Goal: Task Accomplishment & Management: Manage account settings

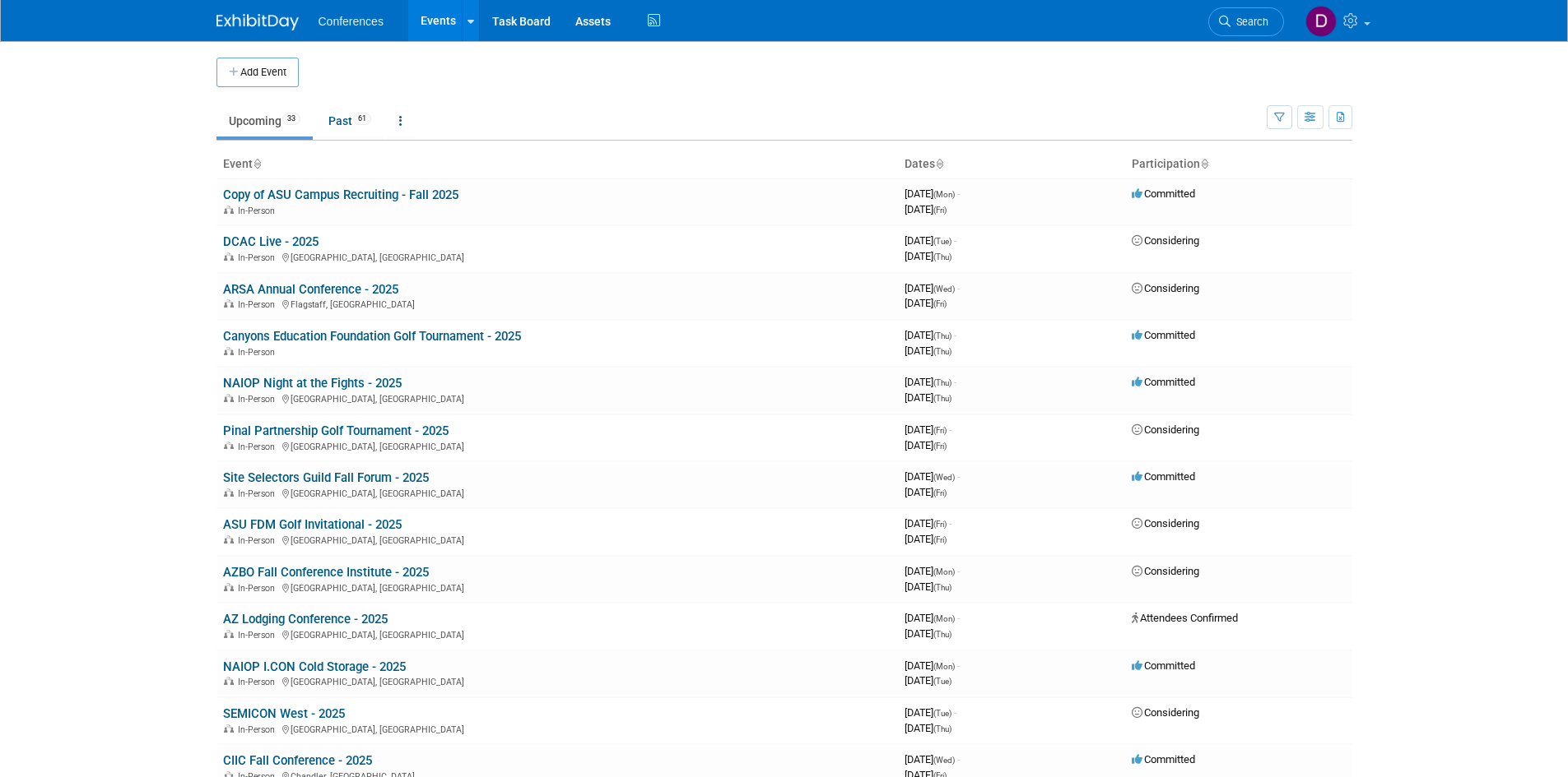
click at [191, 359] on body "Conferences Events Add Event Bulk Upload Events Shareable Event Boards Recently…" at bounding box center [784, 388] width 1568 height 777
click at [1363, 27] on link at bounding box center [1336, 21] width 80 height 41
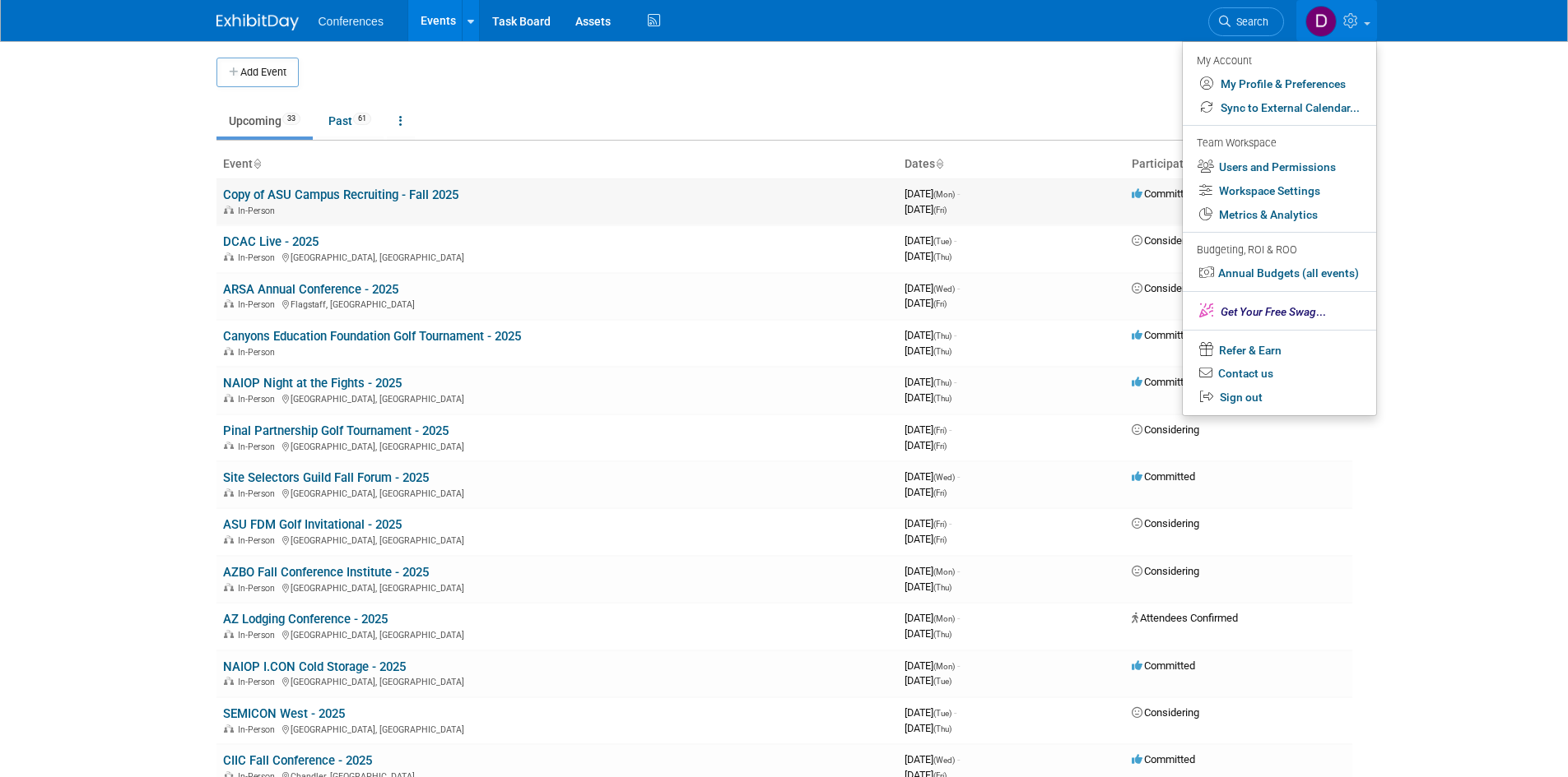
click at [339, 194] on link "Copy of ASU Campus Recruiting - Fall 2025" at bounding box center [341, 195] width 236 height 15
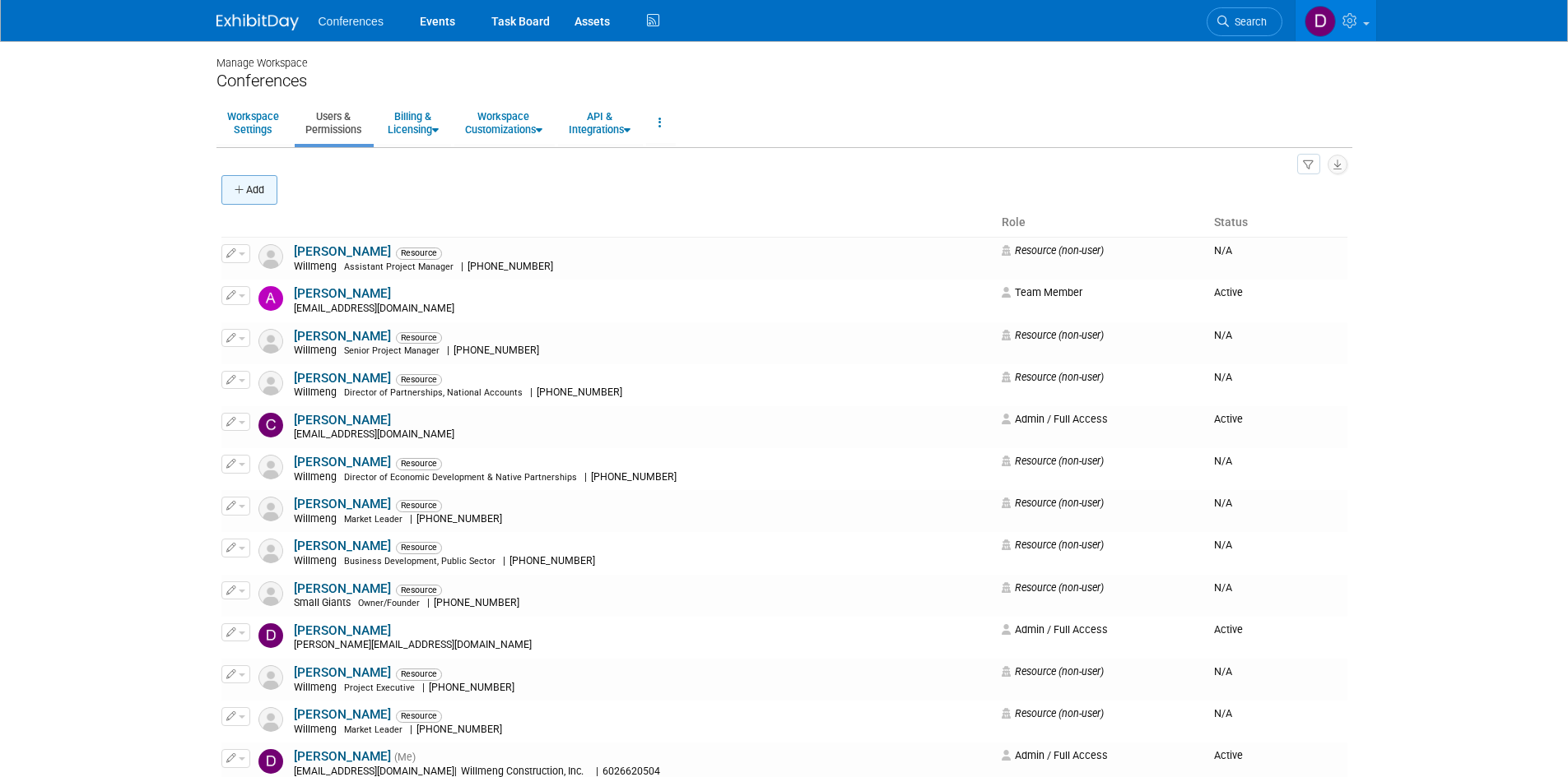
click at [249, 177] on button "Add" at bounding box center [249, 190] width 56 height 30
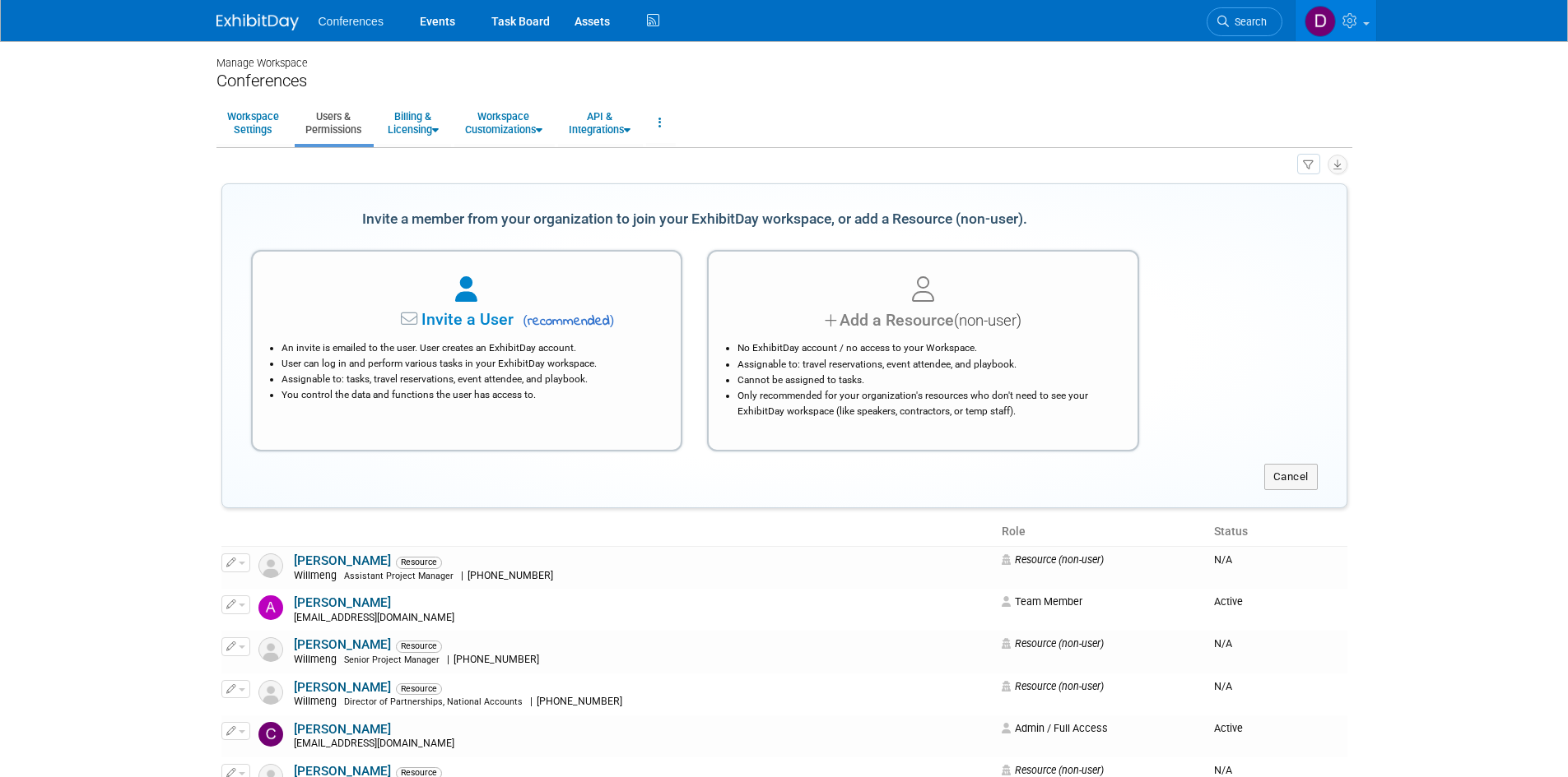
click at [130, 352] on body "Conferences Events Task Board Assets" at bounding box center [784, 388] width 1568 height 777
click at [99, 455] on body "Conferences Events Task Board Assets" at bounding box center [784, 388] width 1568 height 777
click at [122, 357] on body "Conferences Events Task Board Assets" at bounding box center [784, 388] width 1568 height 777
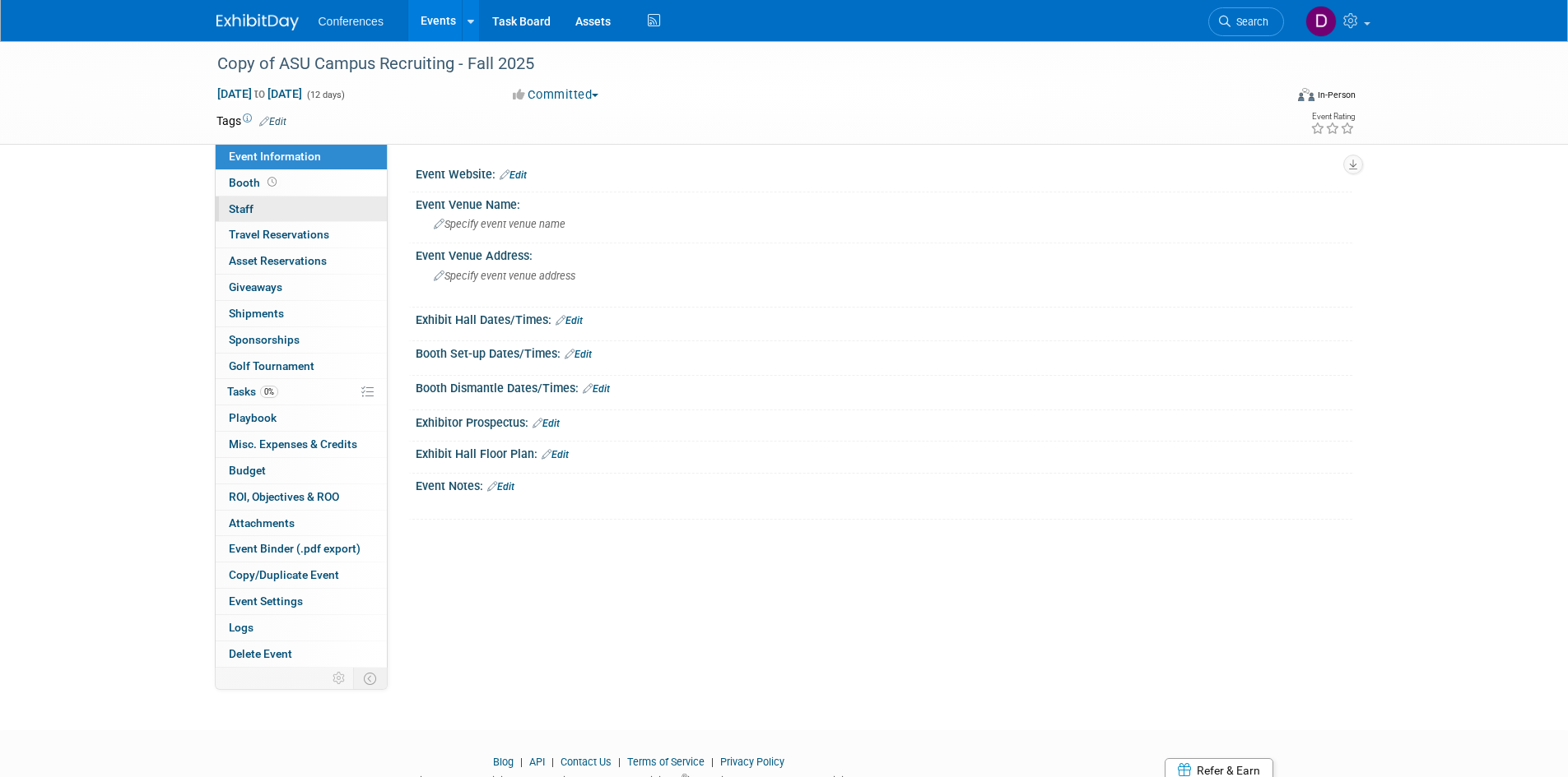
click at [261, 207] on link "0 Staff 0" at bounding box center [301, 209] width 171 height 26
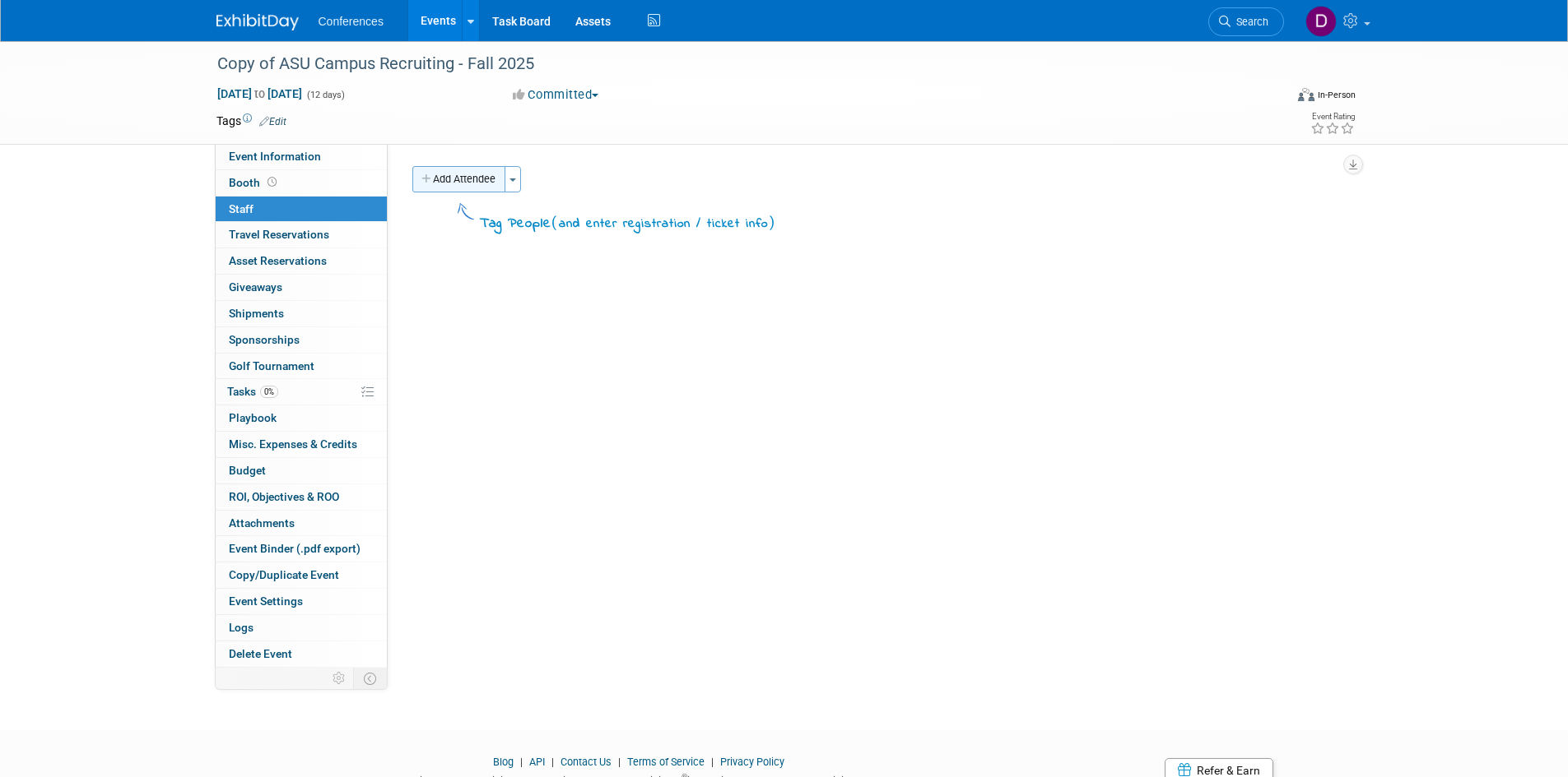
click at [456, 181] on button "Add Attendee" at bounding box center [459, 179] width 93 height 27
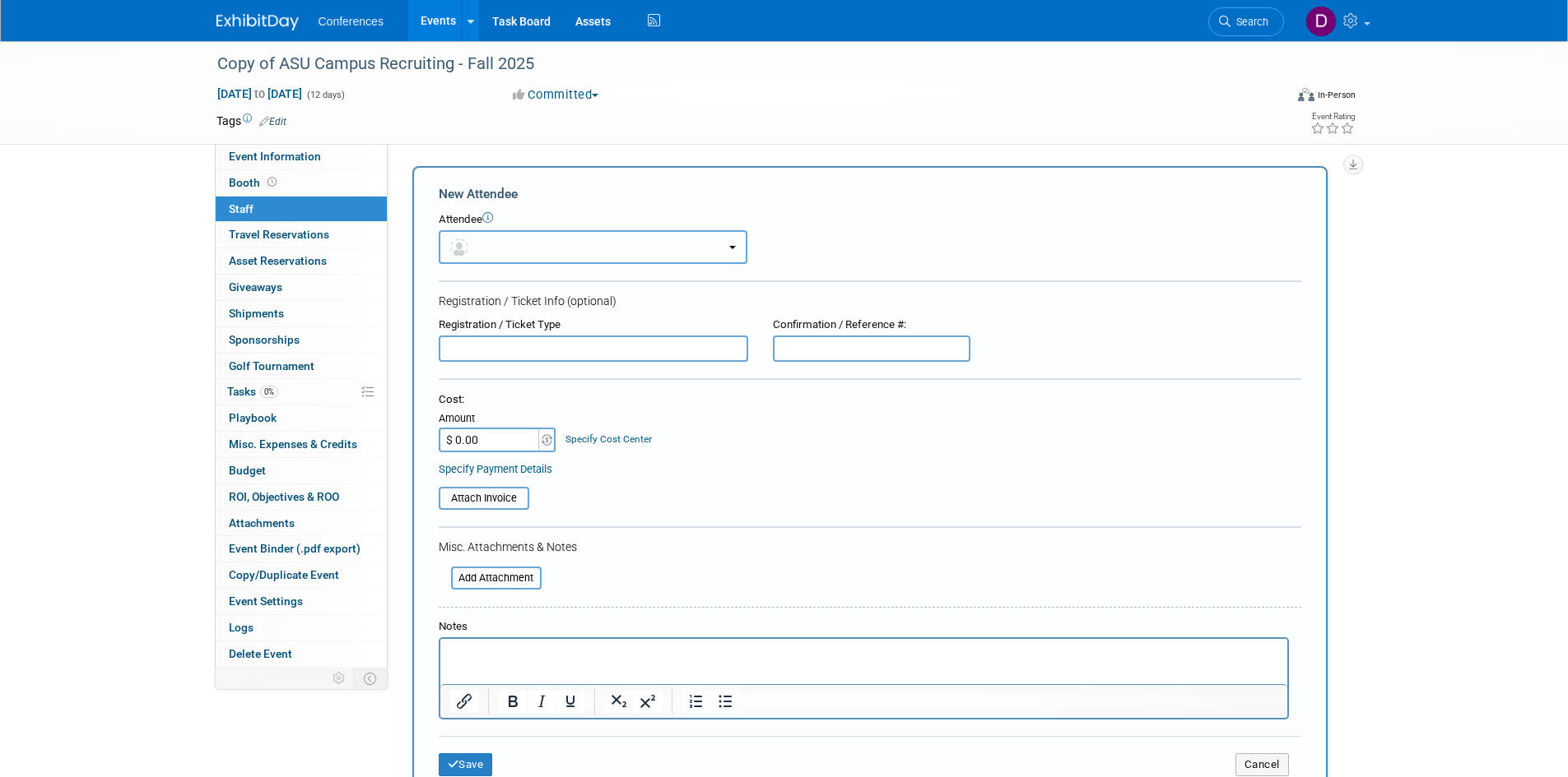
click at [520, 239] on button "button" at bounding box center [593, 247] width 309 height 34
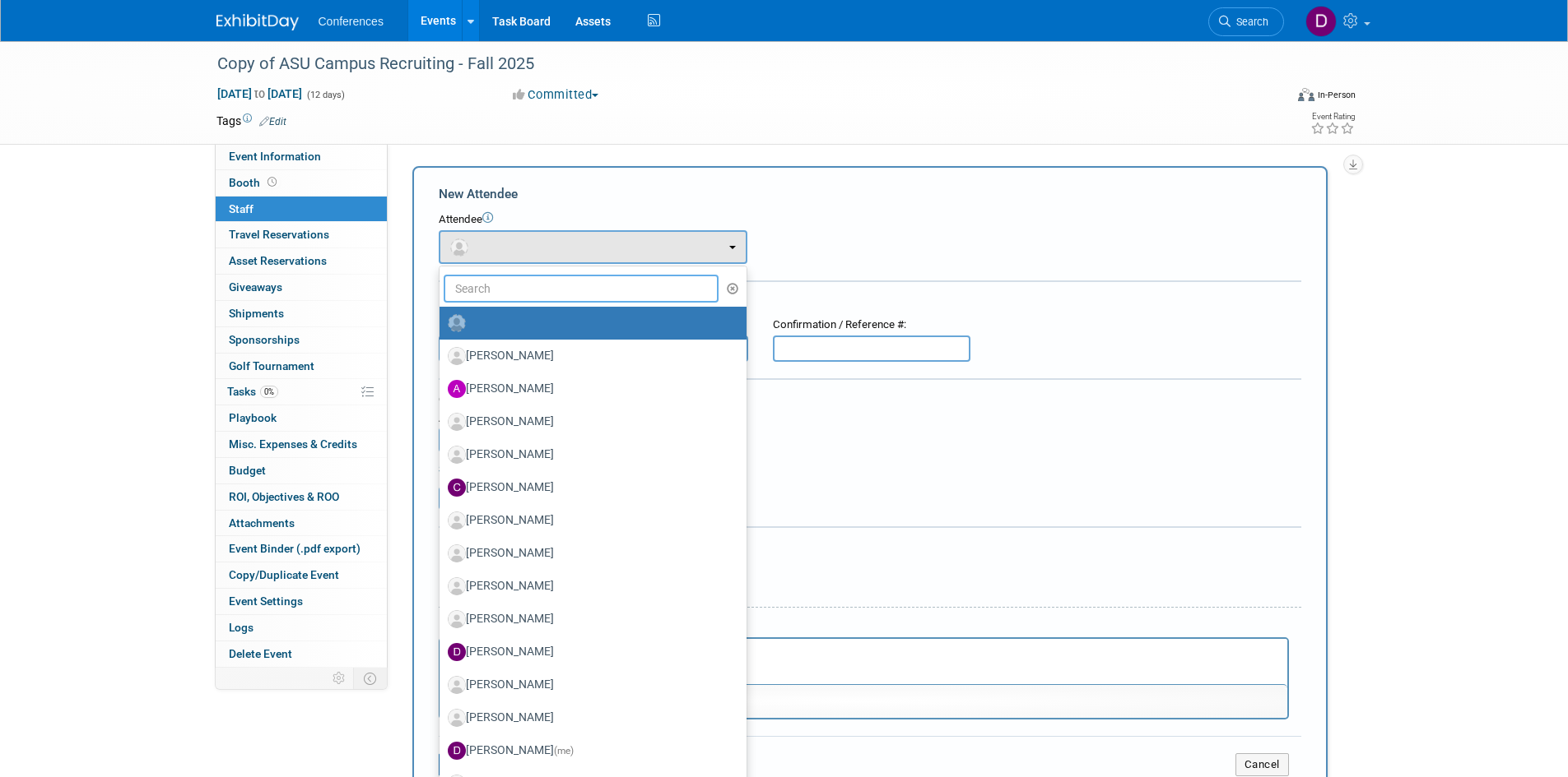
click at [534, 291] on input "text" at bounding box center [582, 289] width 275 height 28
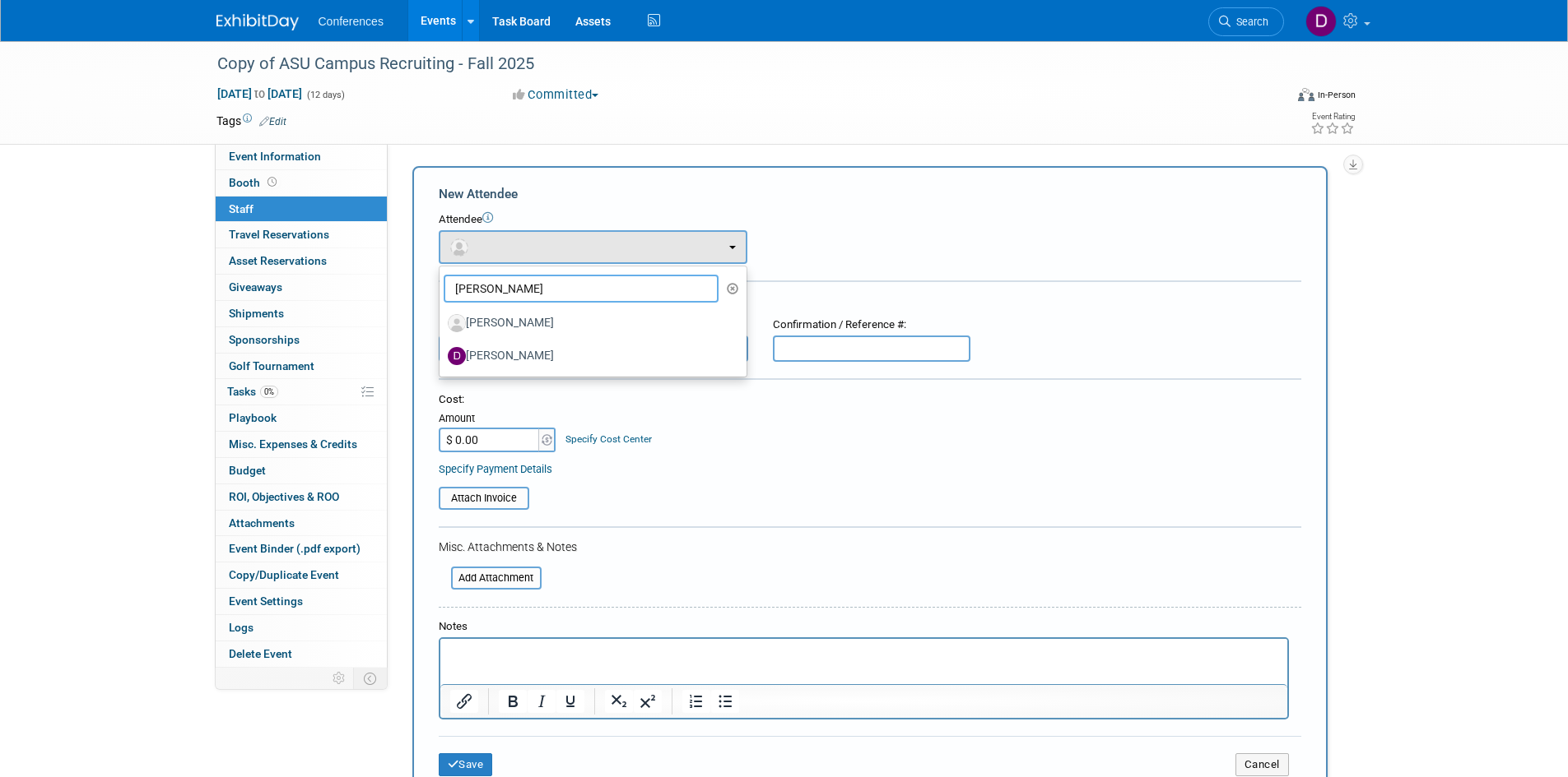
type input "[PERSON_NAME]"
click at [70, 469] on div "Copy of ASU Campus Recruiting - Fall 2025 Sep 8, 2025 to Sep 19, 2025 (12 days)…" at bounding box center [784, 449] width 1568 height 816
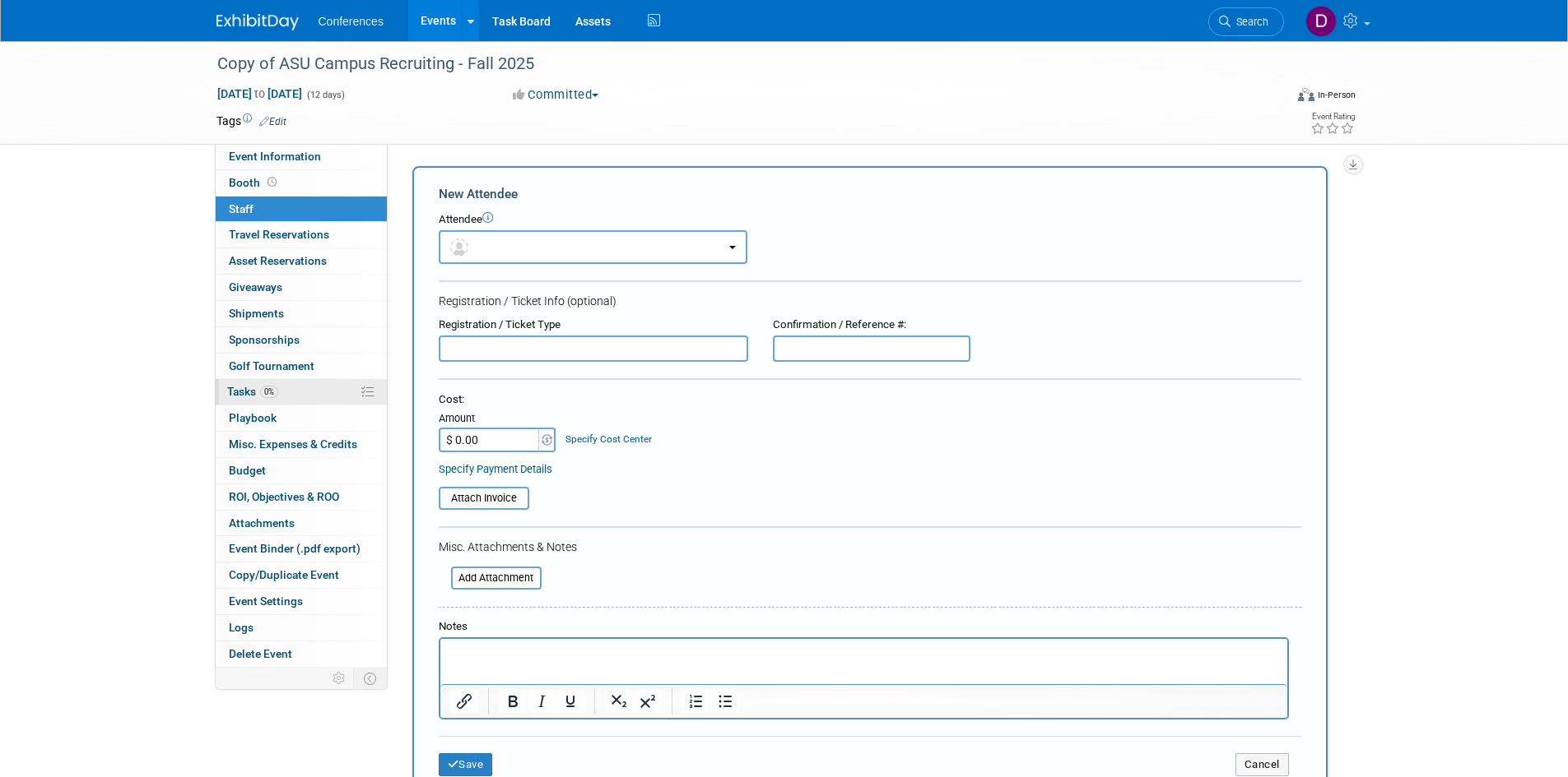
click at [246, 390] on span "Tasks 0%" at bounding box center [253, 391] width 51 height 13
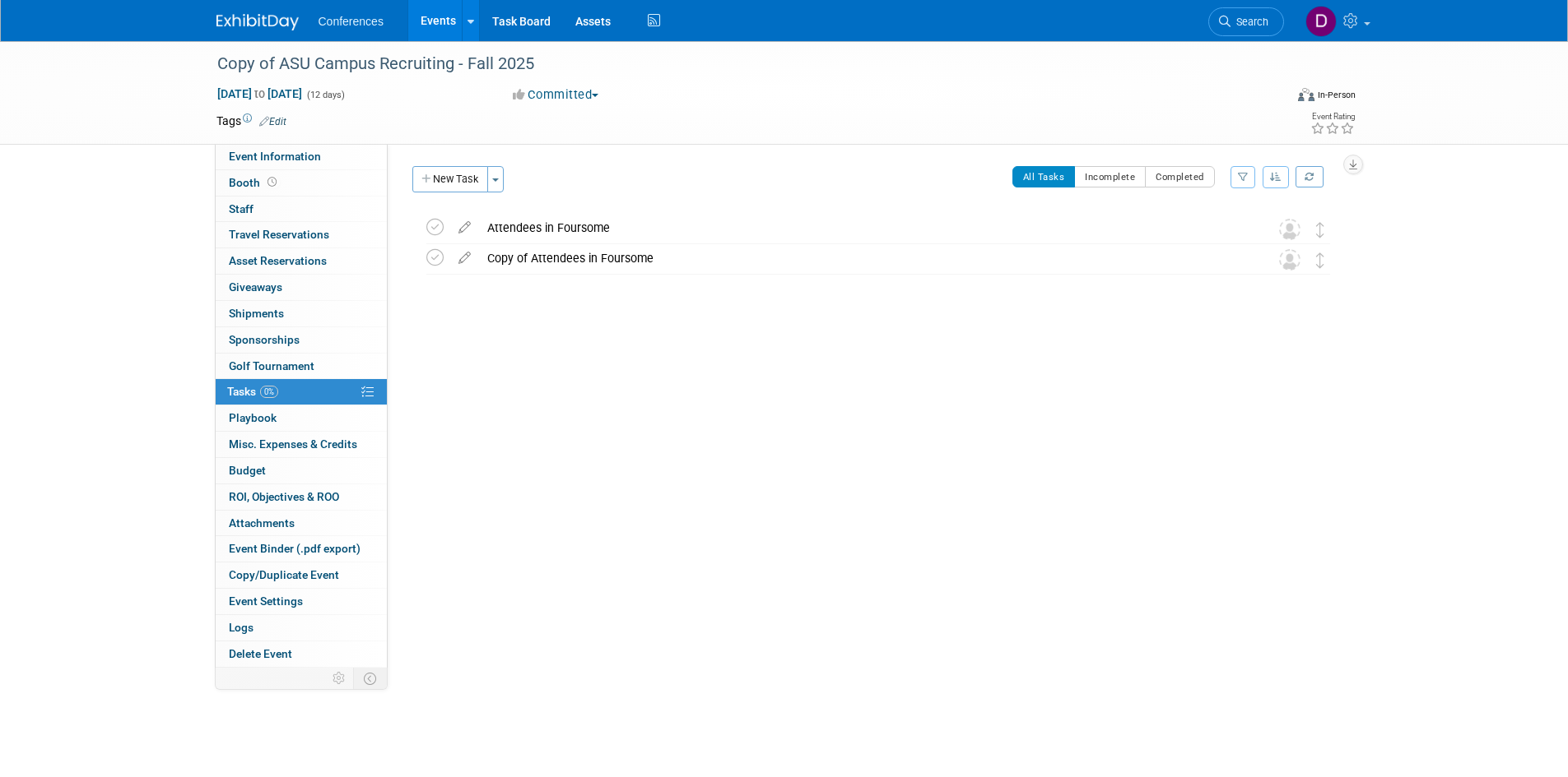
click at [282, 21] on img at bounding box center [257, 22] width 82 height 17
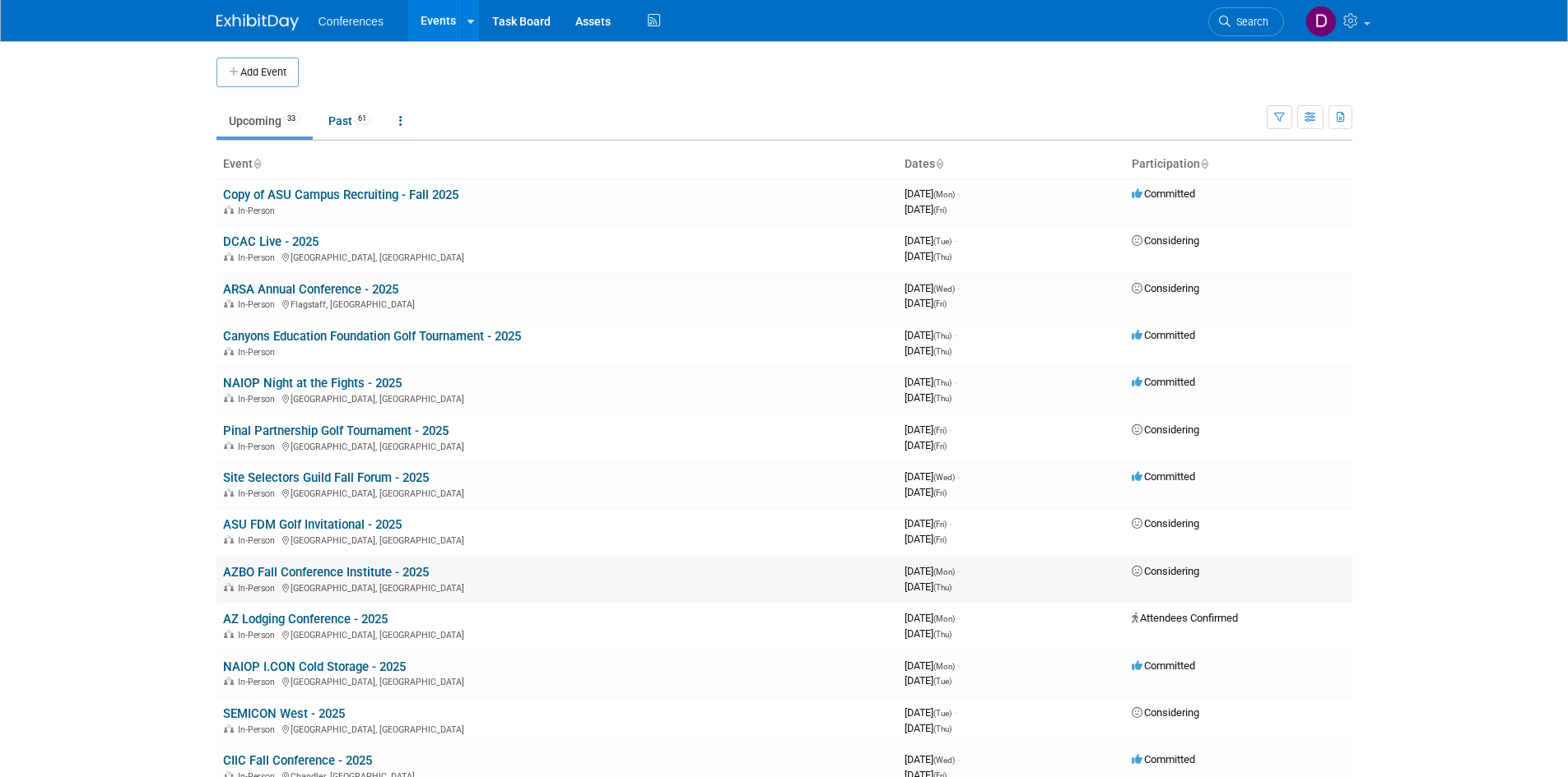
click at [328, 571] on link "AZBO Fall Conference Institute - 2025" at bounding box center [326, 573] width 206 height 15
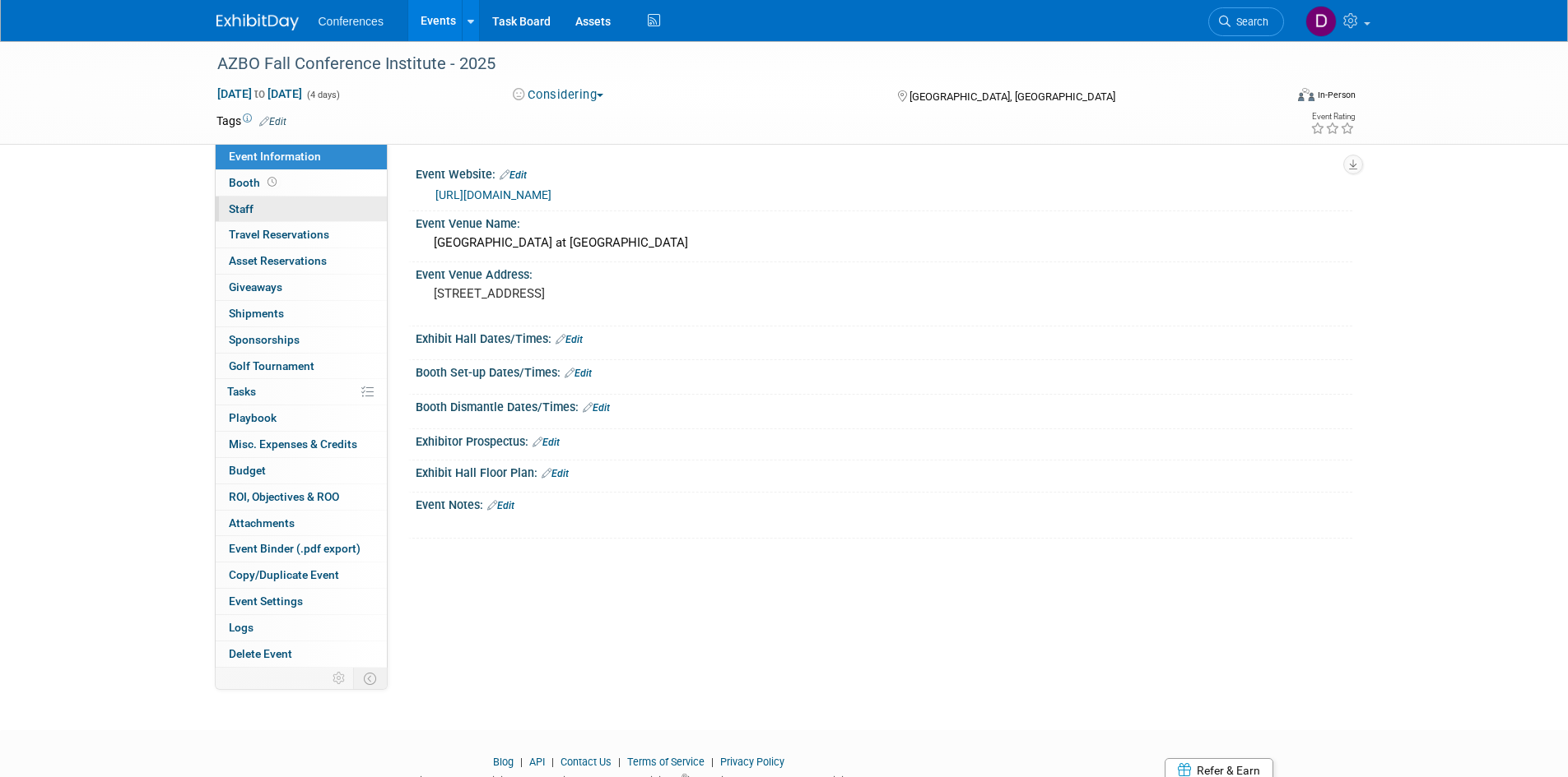
click at [245, 203] on span "Staff 0" at bounding box center [241, 209] width 25 height 13
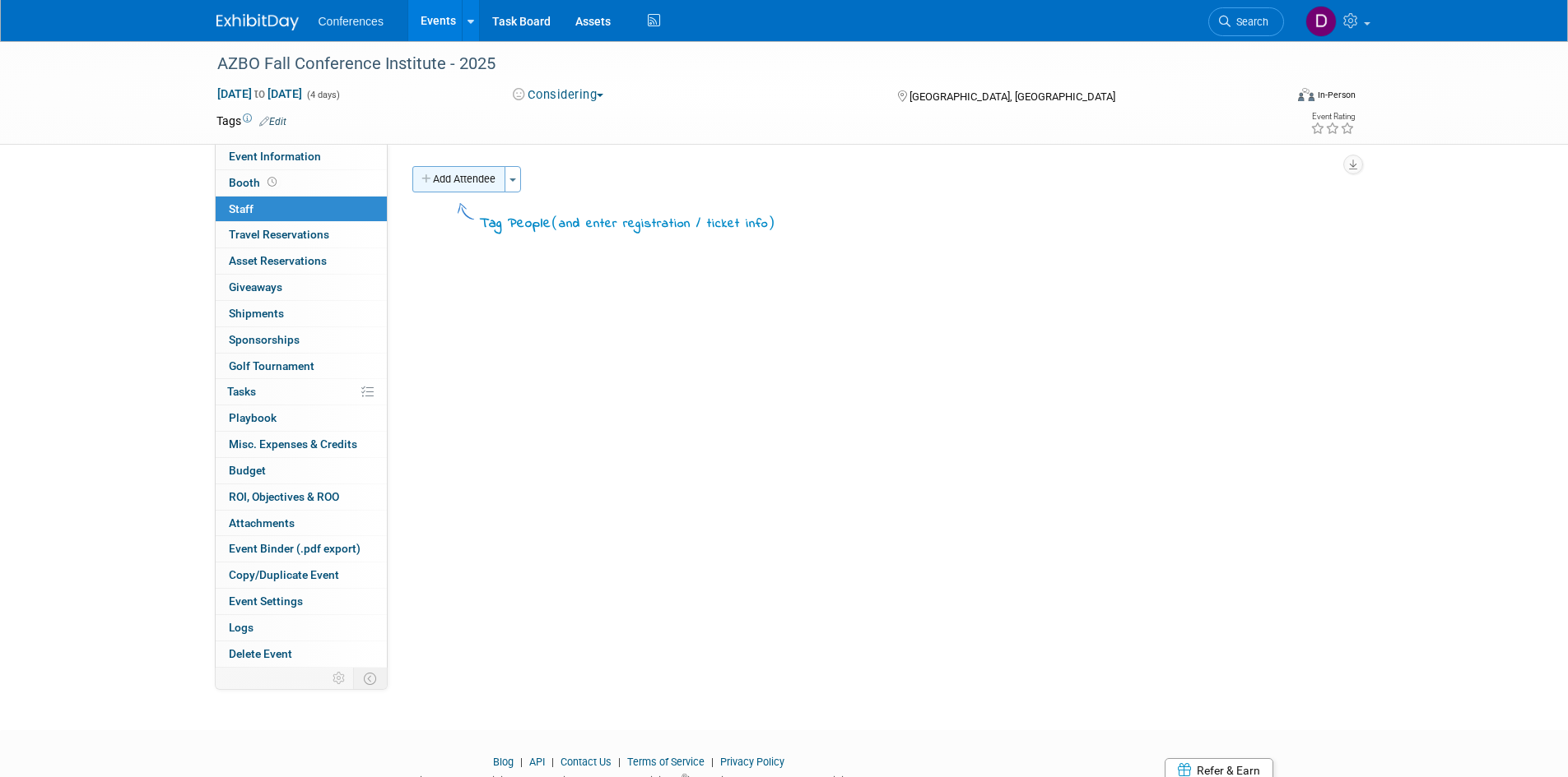
click at [468, 191] on button "Add Attendee" at bounding box center [459, 179] width 93 height 27
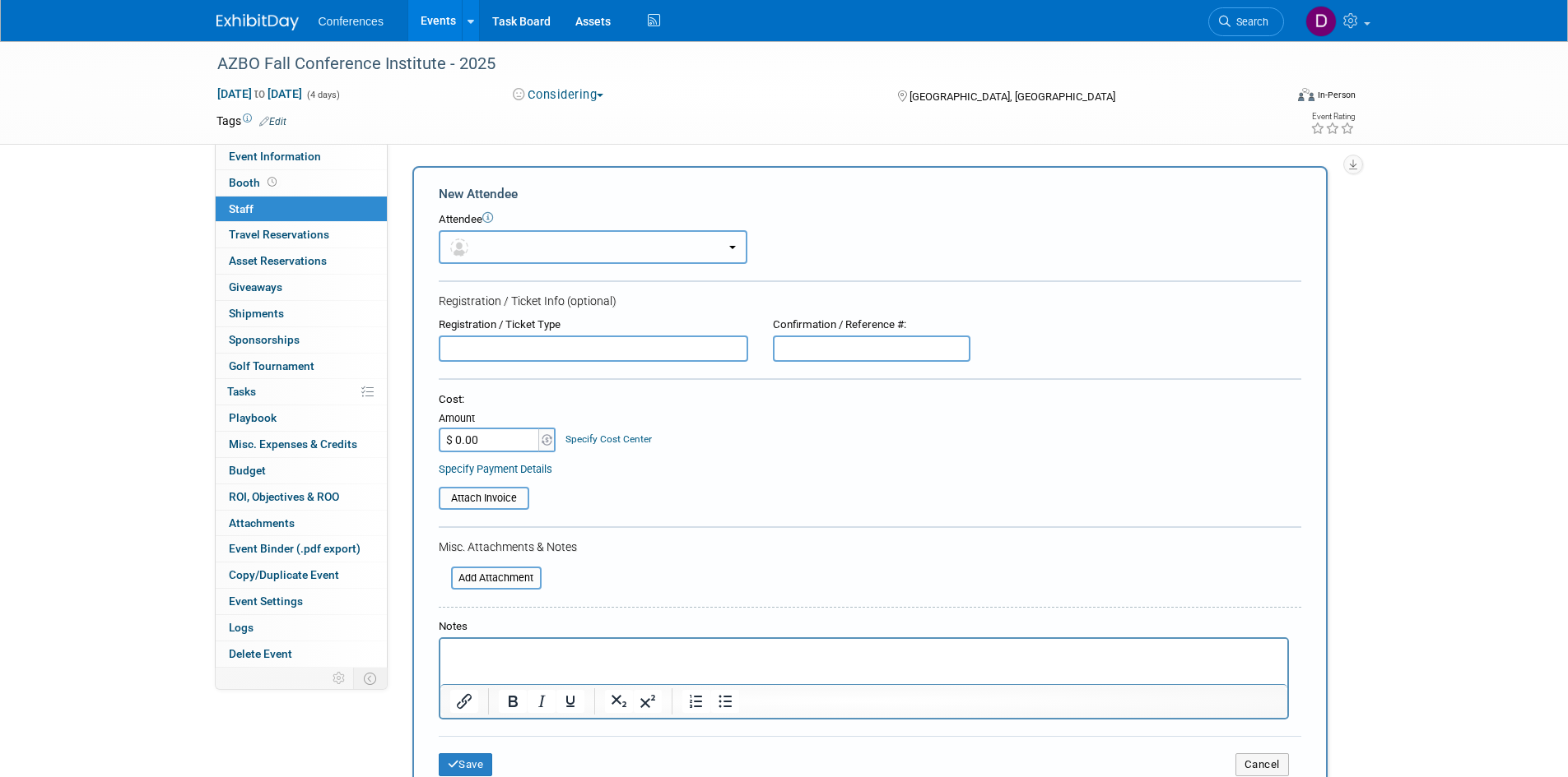
click at [505, 248] on button "button" at bounding box center [593, 247] width 309 height 34
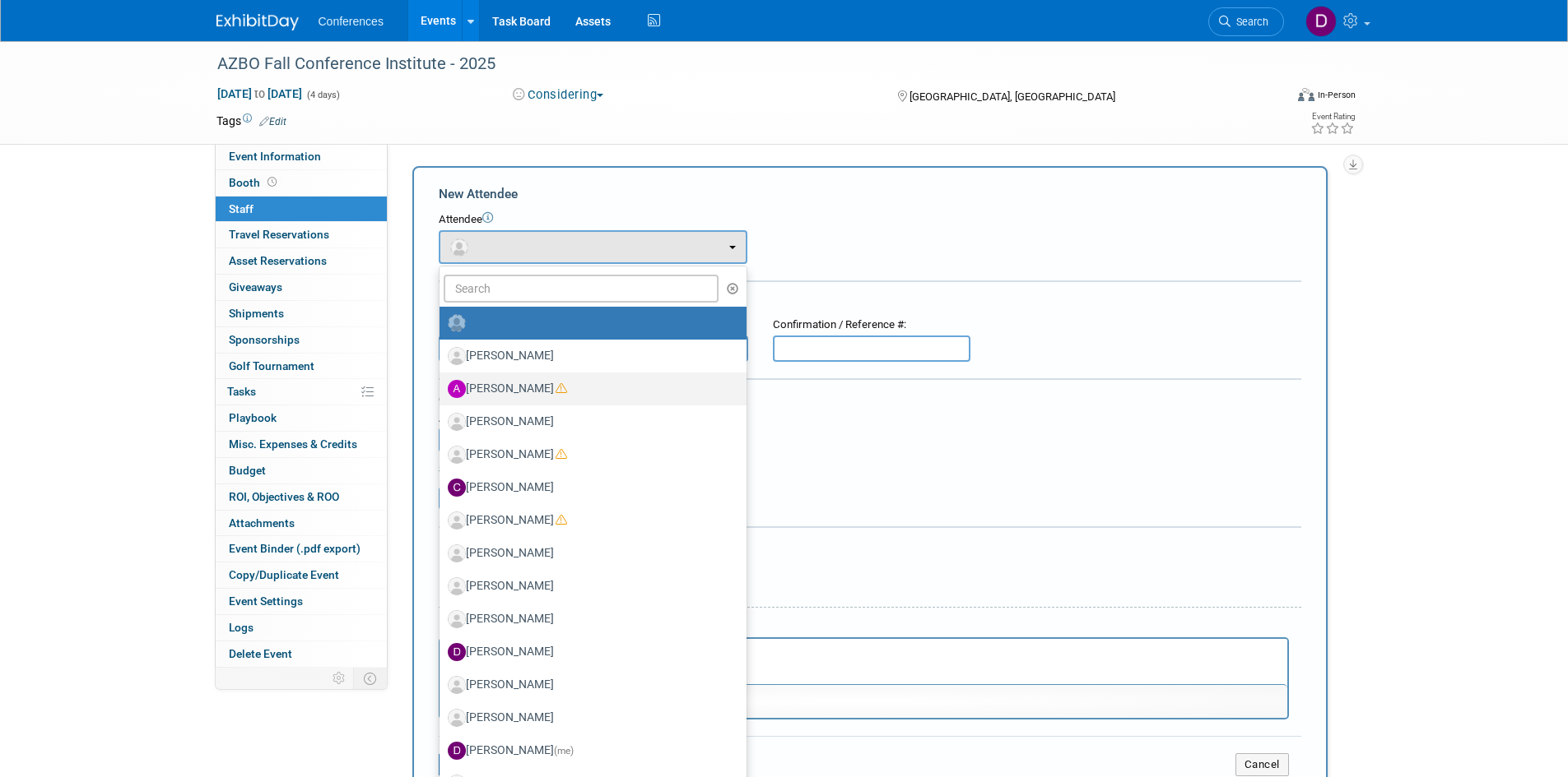
click at [560, 387] on icon at bounding box center [562, 388] width 12 height 12
click at [442, 387] on input "[PERSON_NAME]" at bounding box center [436, 386] width 11 height 11
select select "52b579df-2314-4296-996e-1a755de5ddae"
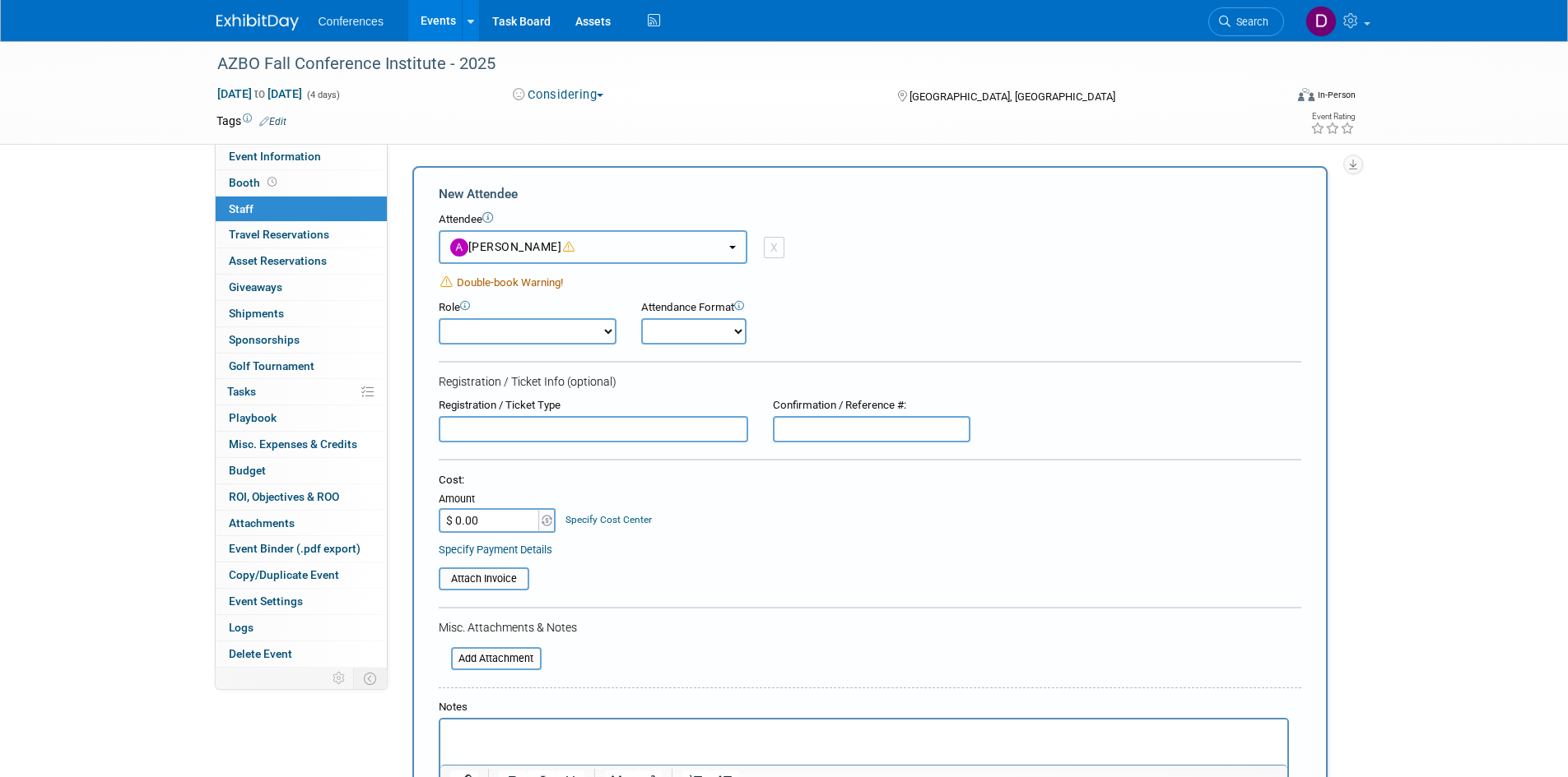
click at [576, 250] on button "[PERSON_NAME]" at bounding box center [593, 247] width 309 height 34
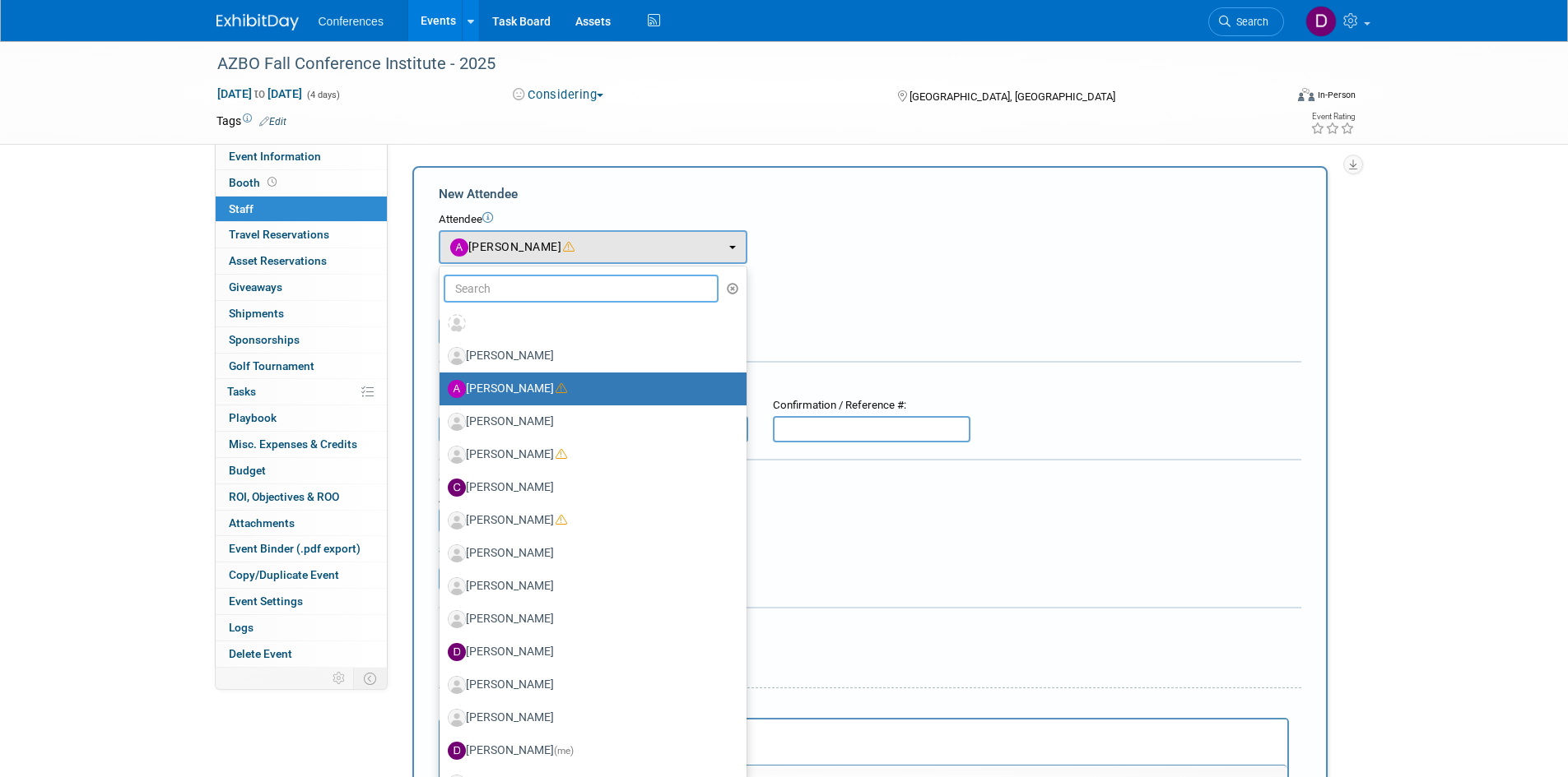
click at [577, 285] on input "text" at bounding box center [582, 289] width 275 height 28
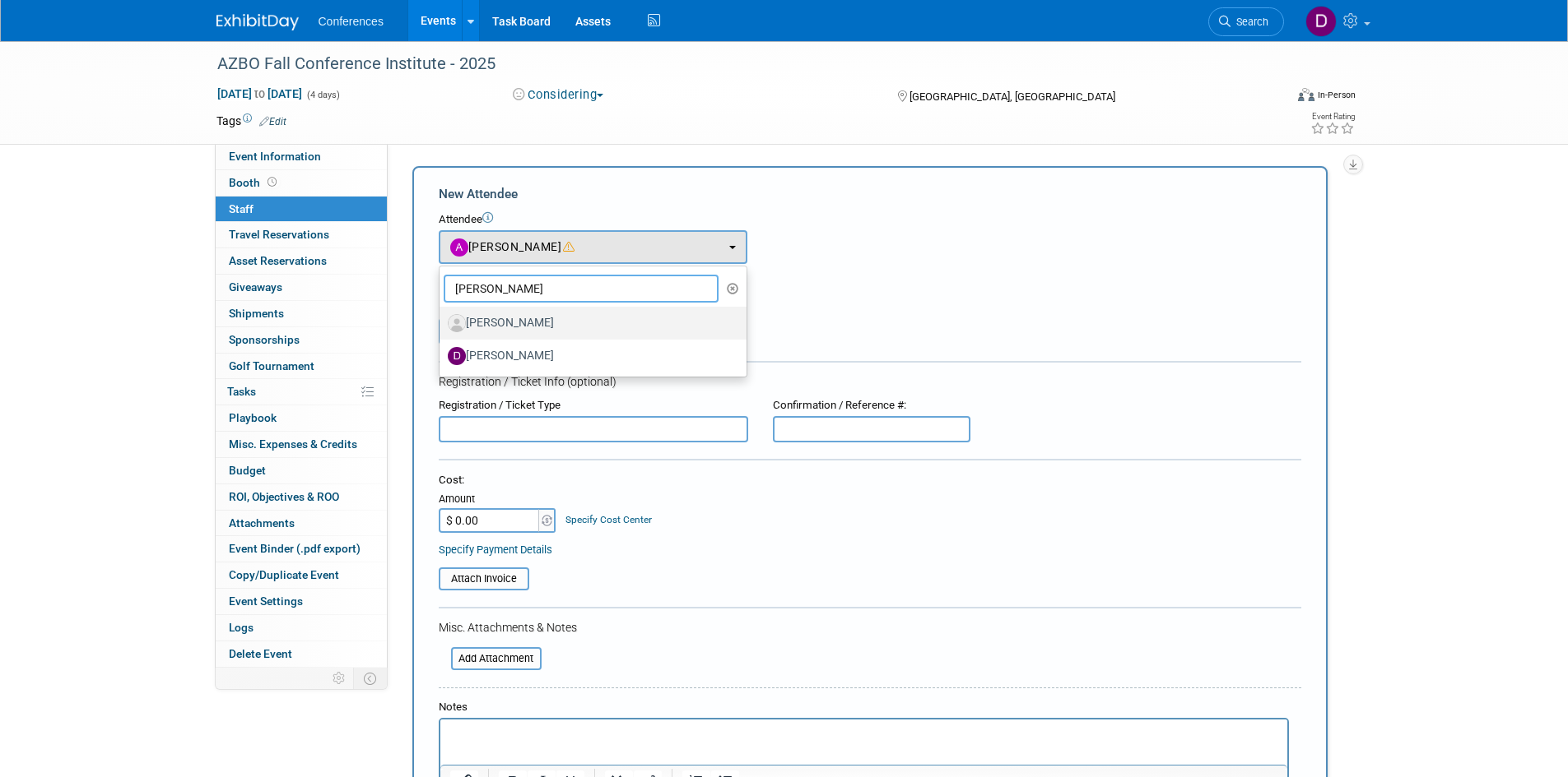
type input "danielle"
click at [532, 329] on label "[PERSON_NAME]" at bounding box center [589, 323] width 282 height 27
click at [442, 327] on input "[PERSON_NAME]" at bounding box center [436, 321] width 11 height 11
select select "7960c9c6-dc7f-4fc6-a3e2-a9d2eb9690a8"
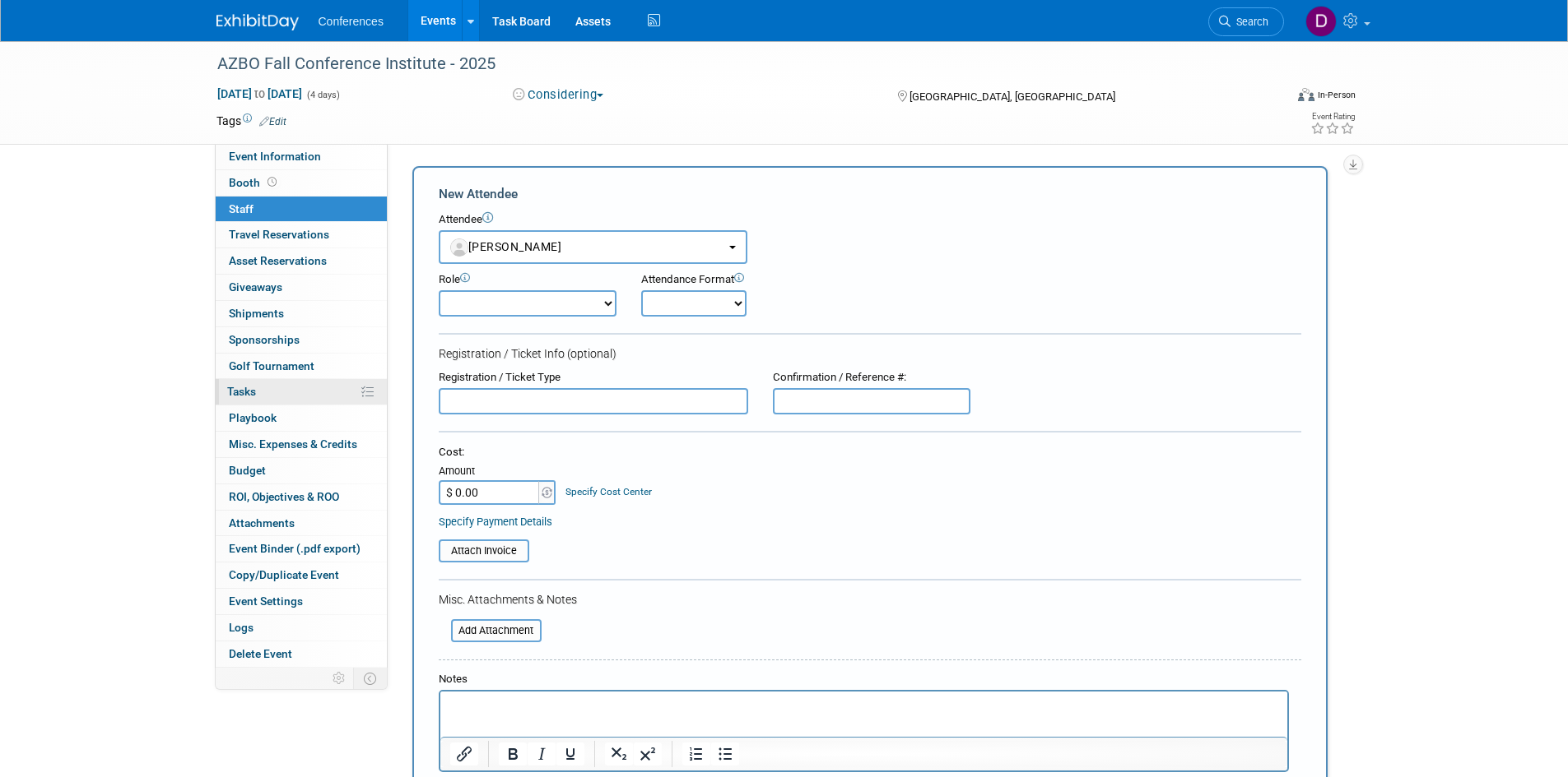
click at [256, 396] on span "Tasks 0%" at bounding box center [241, 391] width 29 height 13
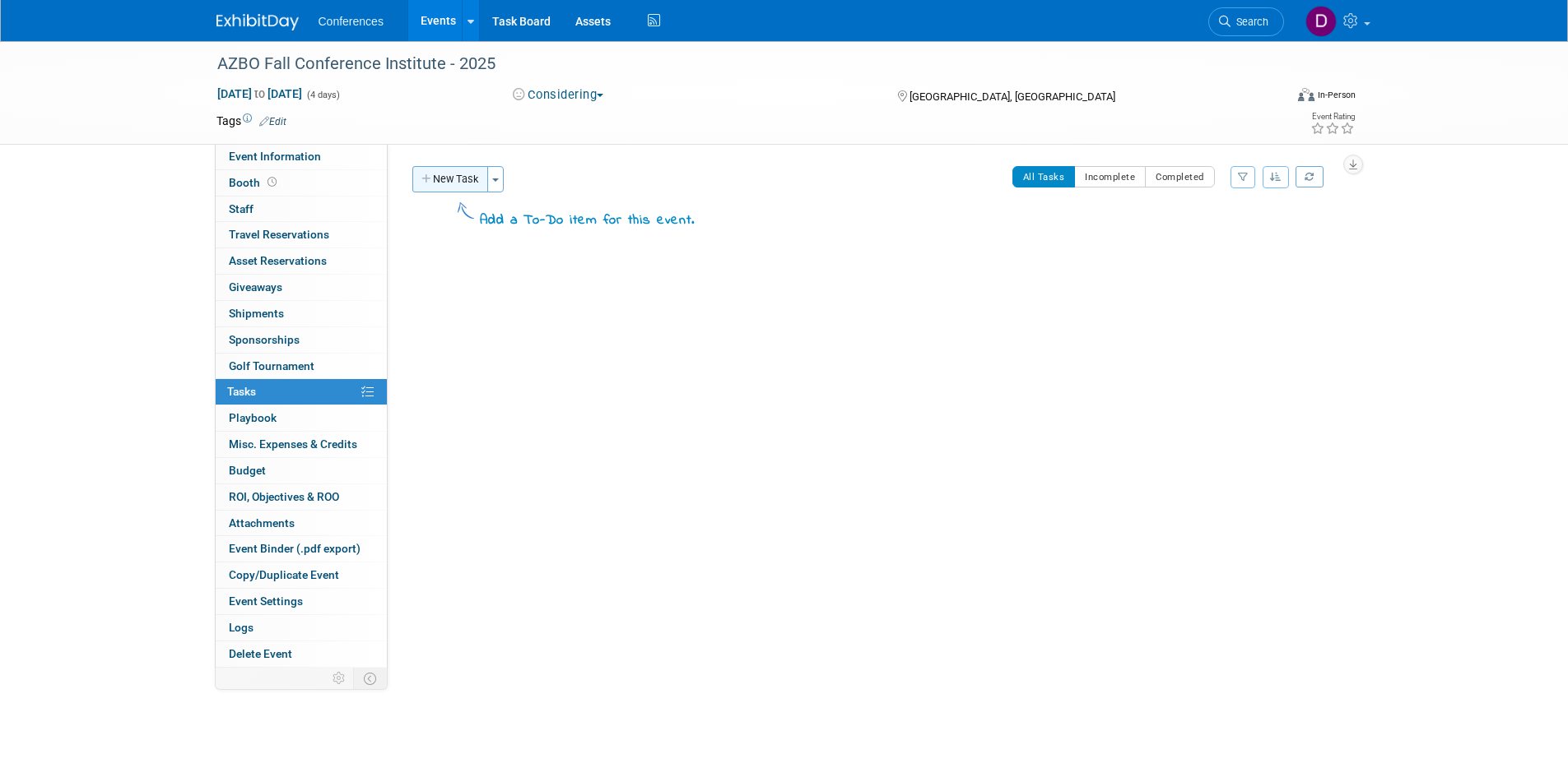
click at [448, 176] on button "New Task" at bounding box center [450, 179] width 75 height 27
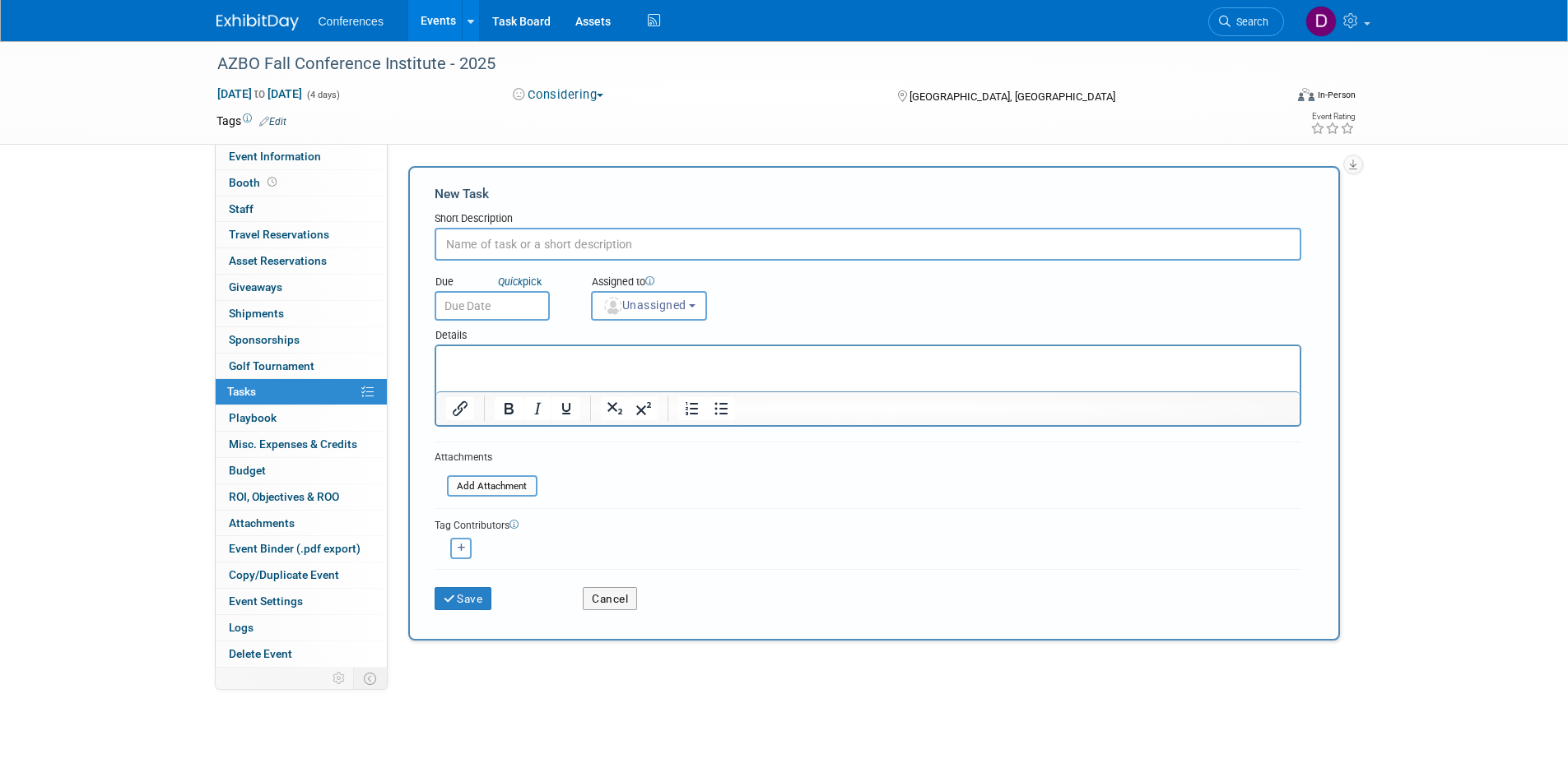
click at [465, 559] on button "button" at bounding box center [461, 549] width 22 height 22
select select
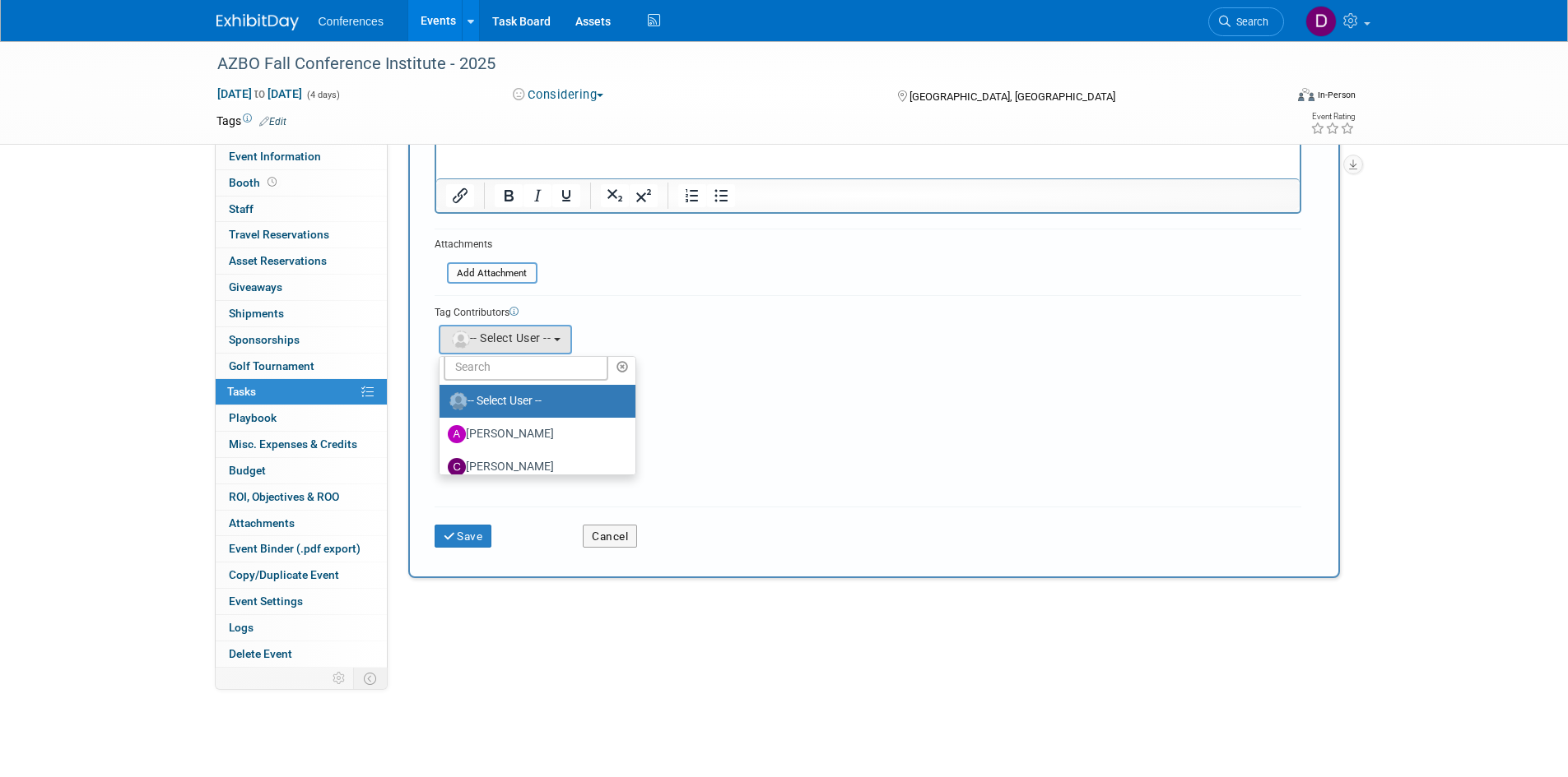
scroll to position [4, 0]
click at [618, 537] on button "Cancel" at bounding box center [609, 537] width 54 height 23
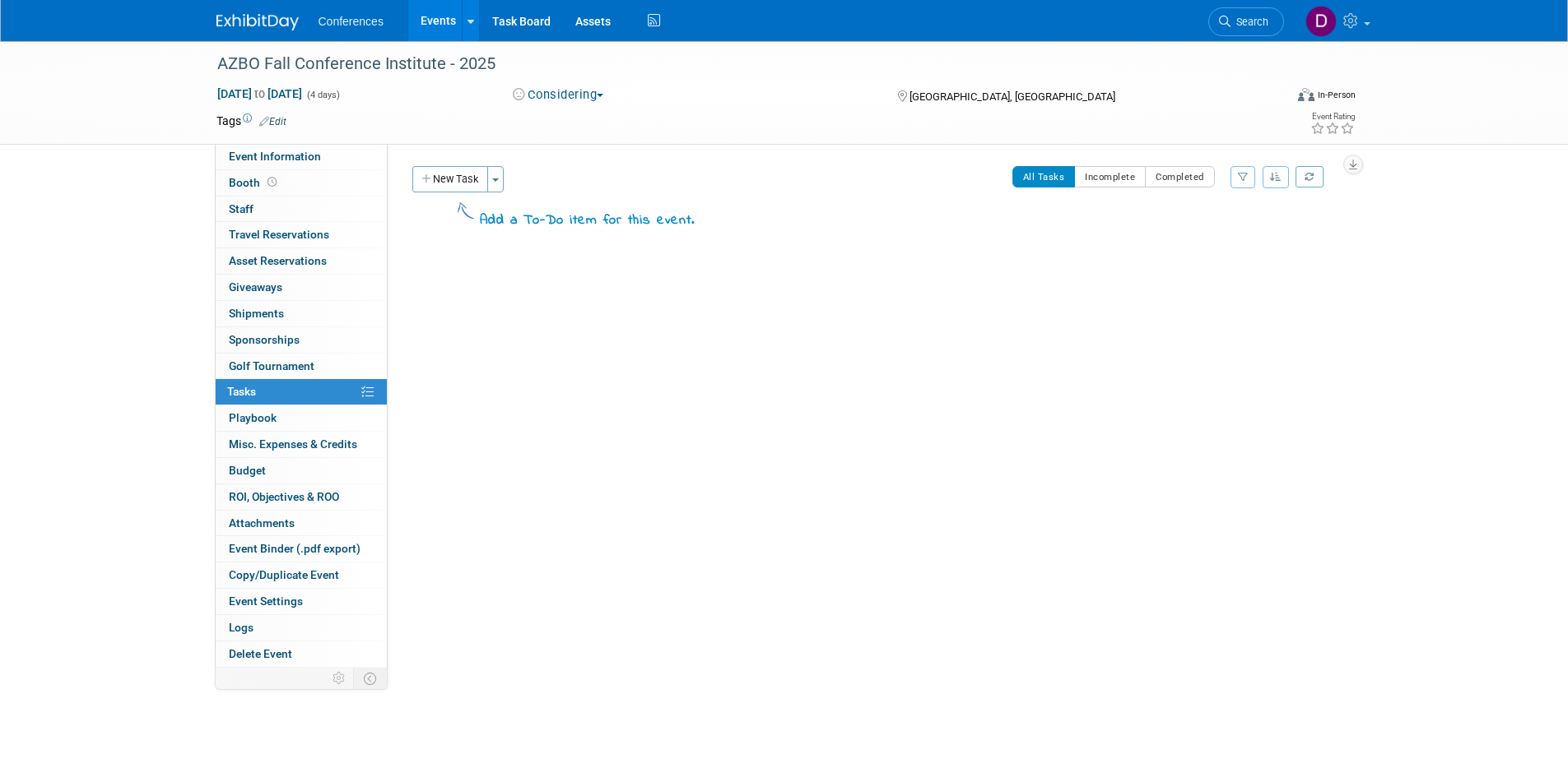
click at [262, 33] on div "Conferences Events Add Event Bulk Upload Events Shareable Event Boards Recently…" at bounding box center [784, 21] width 1136 height 41
click at [261, 27] on img at bounding box center [257, 22] width 82 height 17
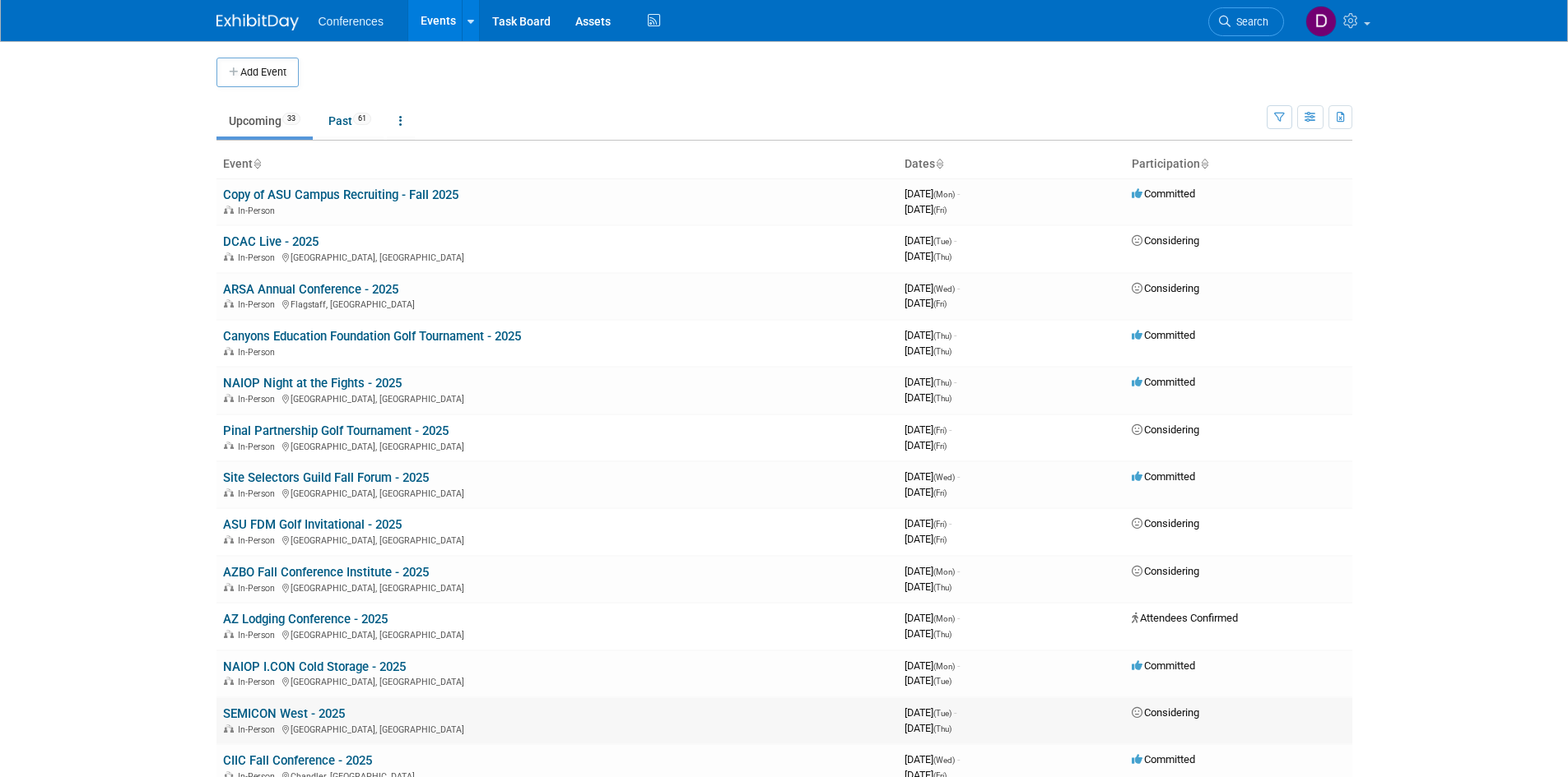
click at [298, 708] on link "SEMICON West - 2025" at bounding box center [284, 714] width 122 height 15
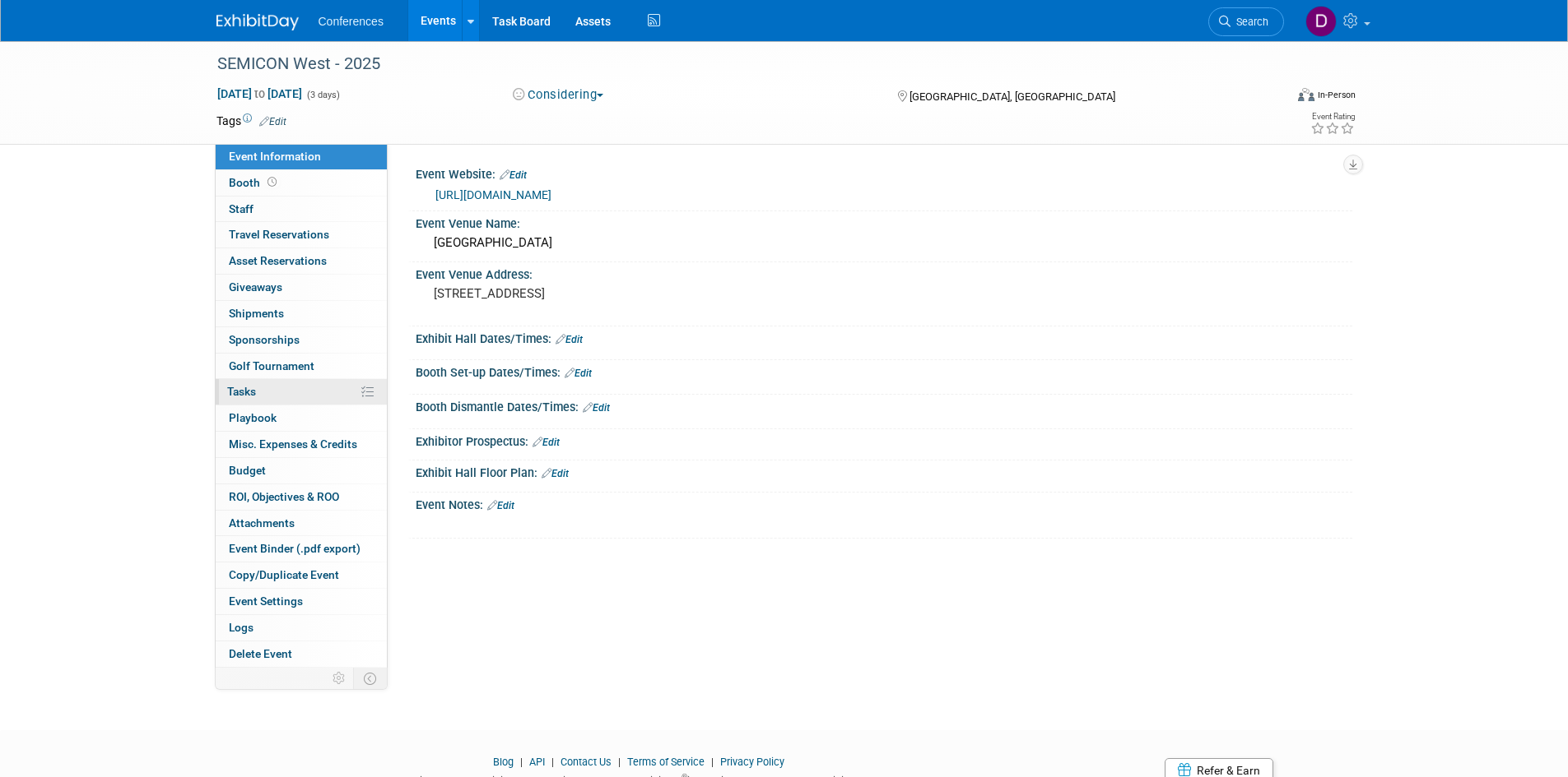
click at [251, 394] on span "Tasks 0%" at bounding box center [241, 391] width 29 height 13
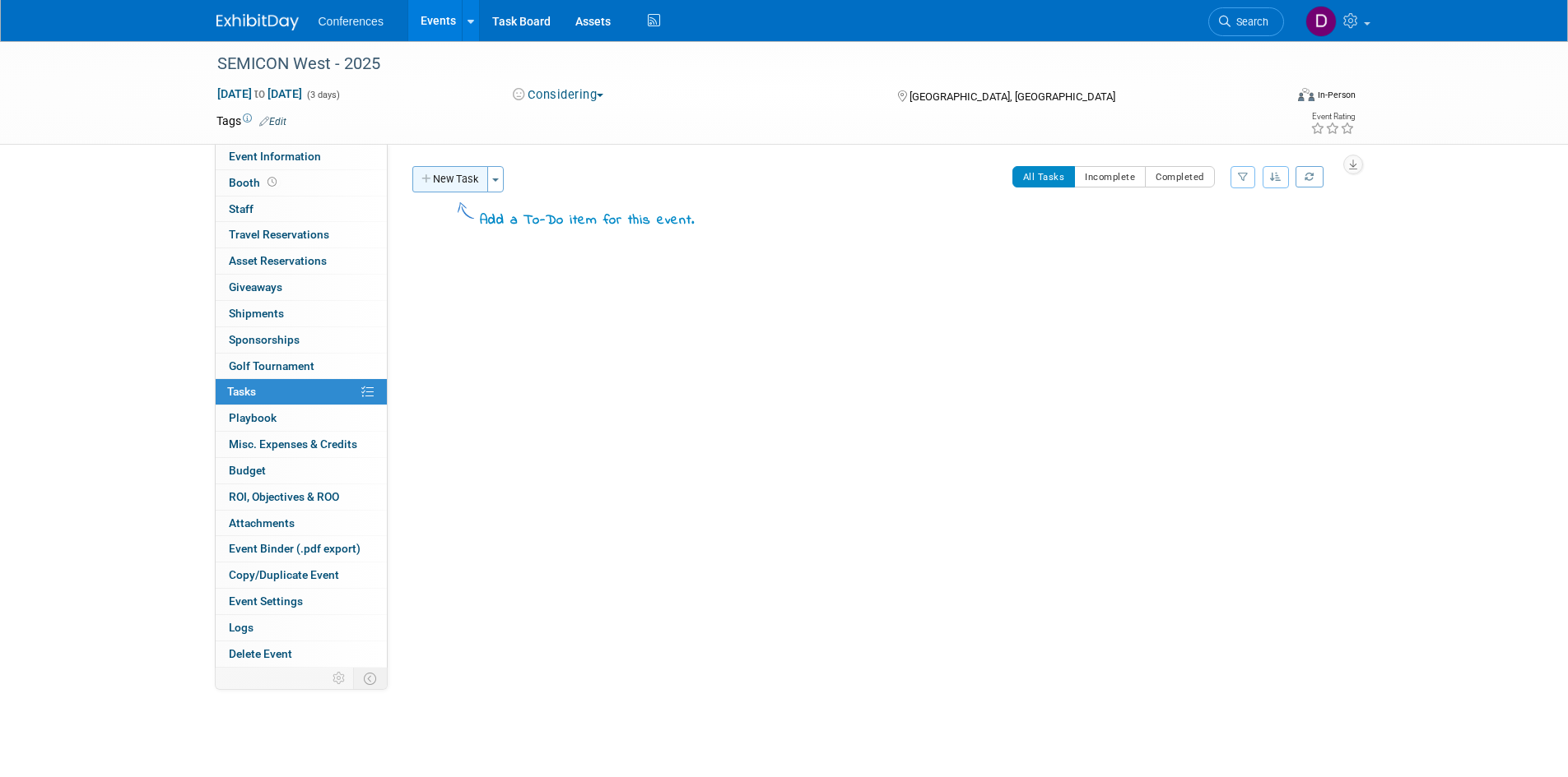
click at [463, 180] on button "New Task" at bounding box center [450, 179] width 75 height 27
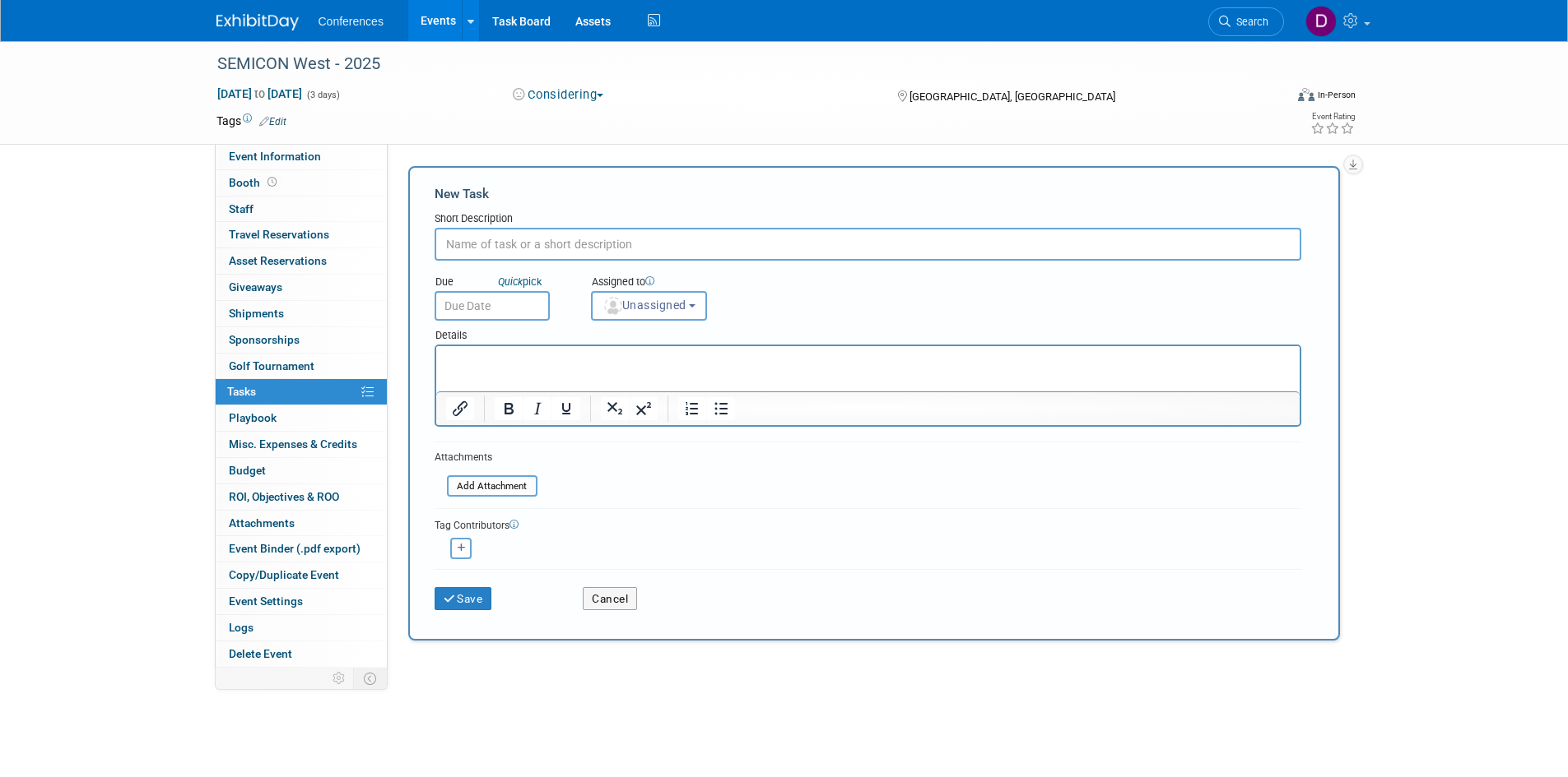
click at [513, 527] on icon at bounding box center [514, 524] width 9 height 9
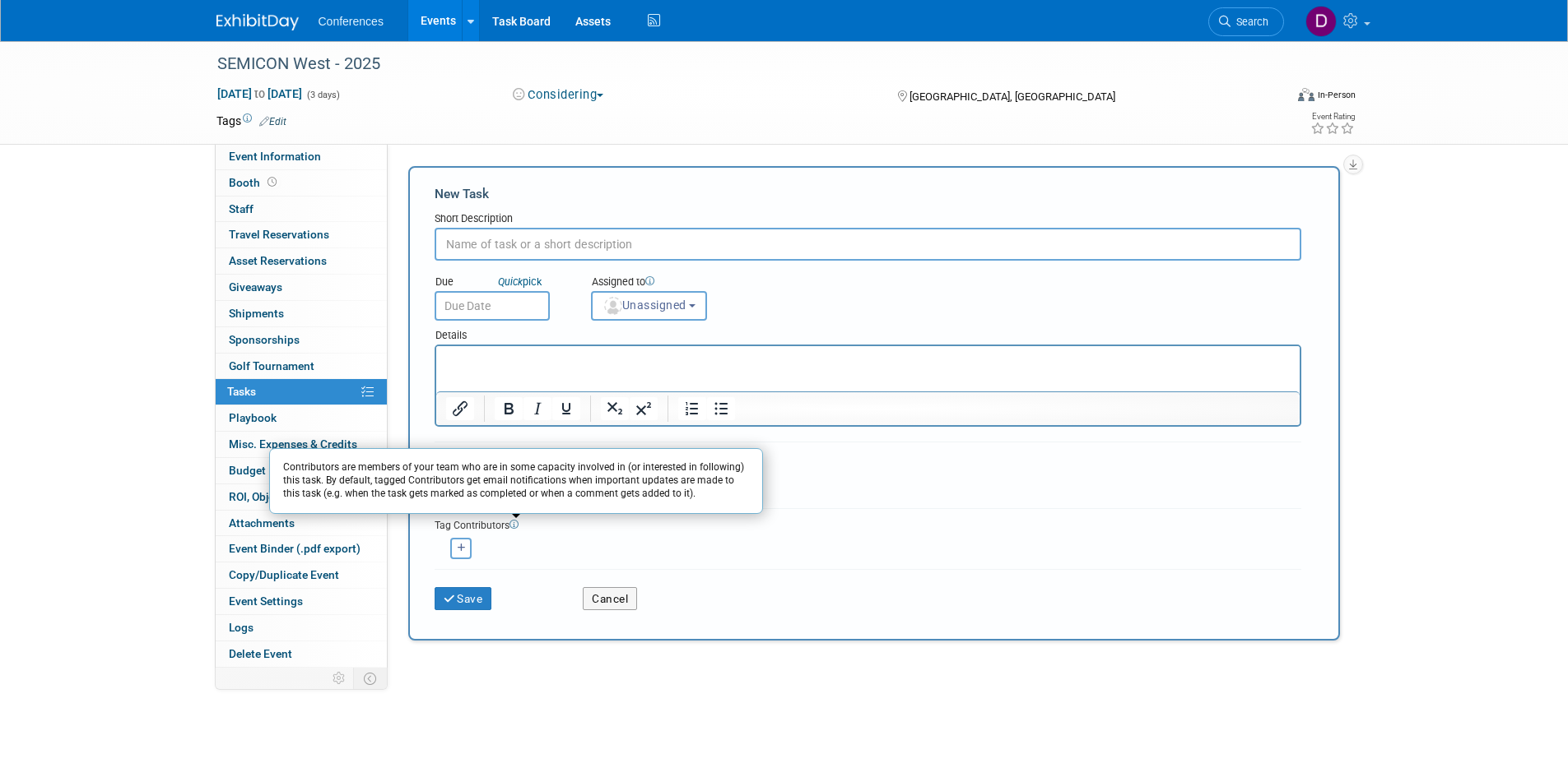
click at [537, 548] on div "April remove [GEOGRAPHIC_DATA] remove" at bounding box center [868, 546] width 867 height 26
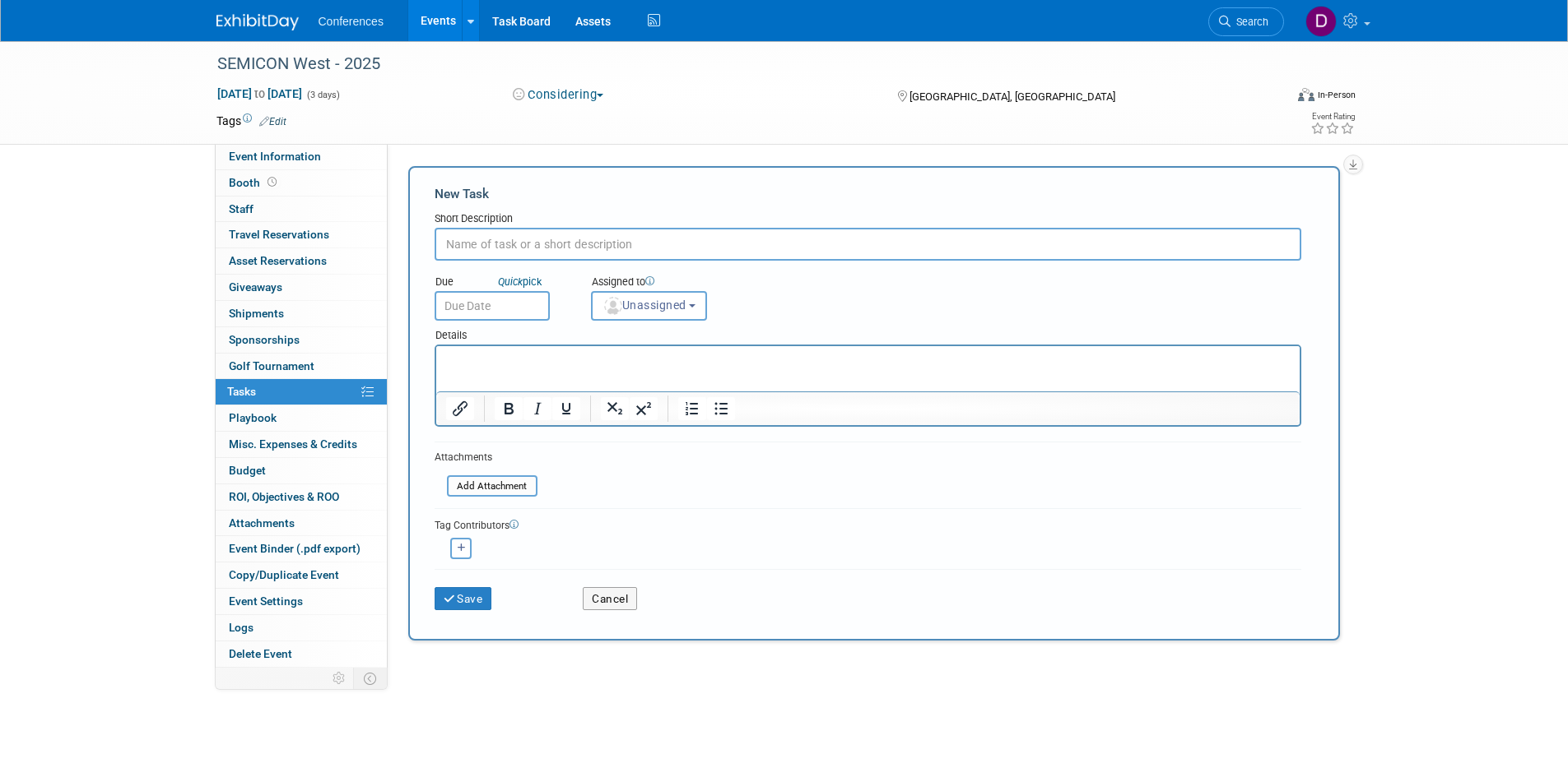
click at [574, 248] on input "text" at bounding box center [868, 245] width 867 height 33
click at [657, 320] on button "Unassigned" at bounding box center [649, 306] width 117 height 30
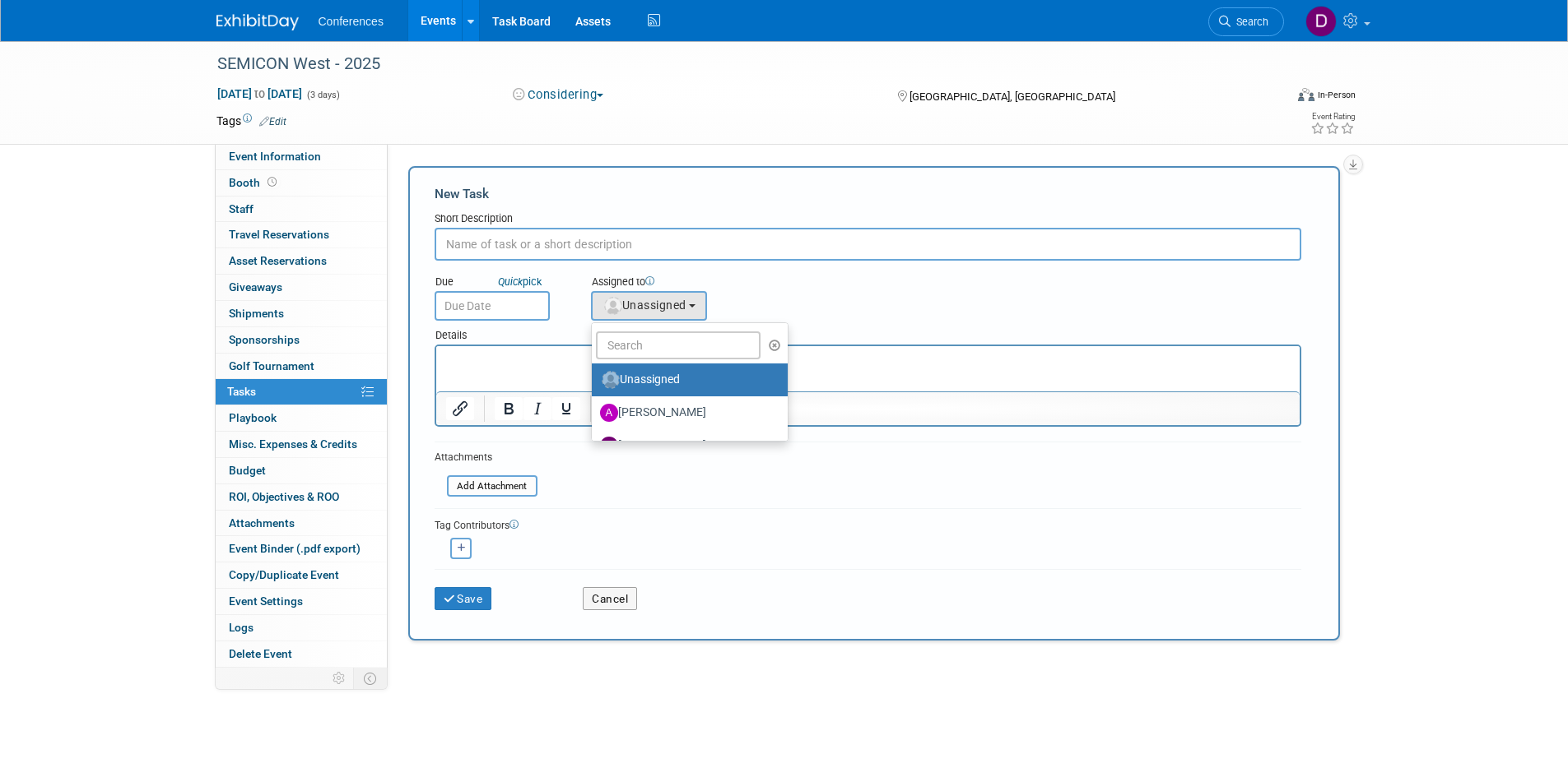
click at [655, 279] on icon at bounding box center [650, 280] width 9 height 9
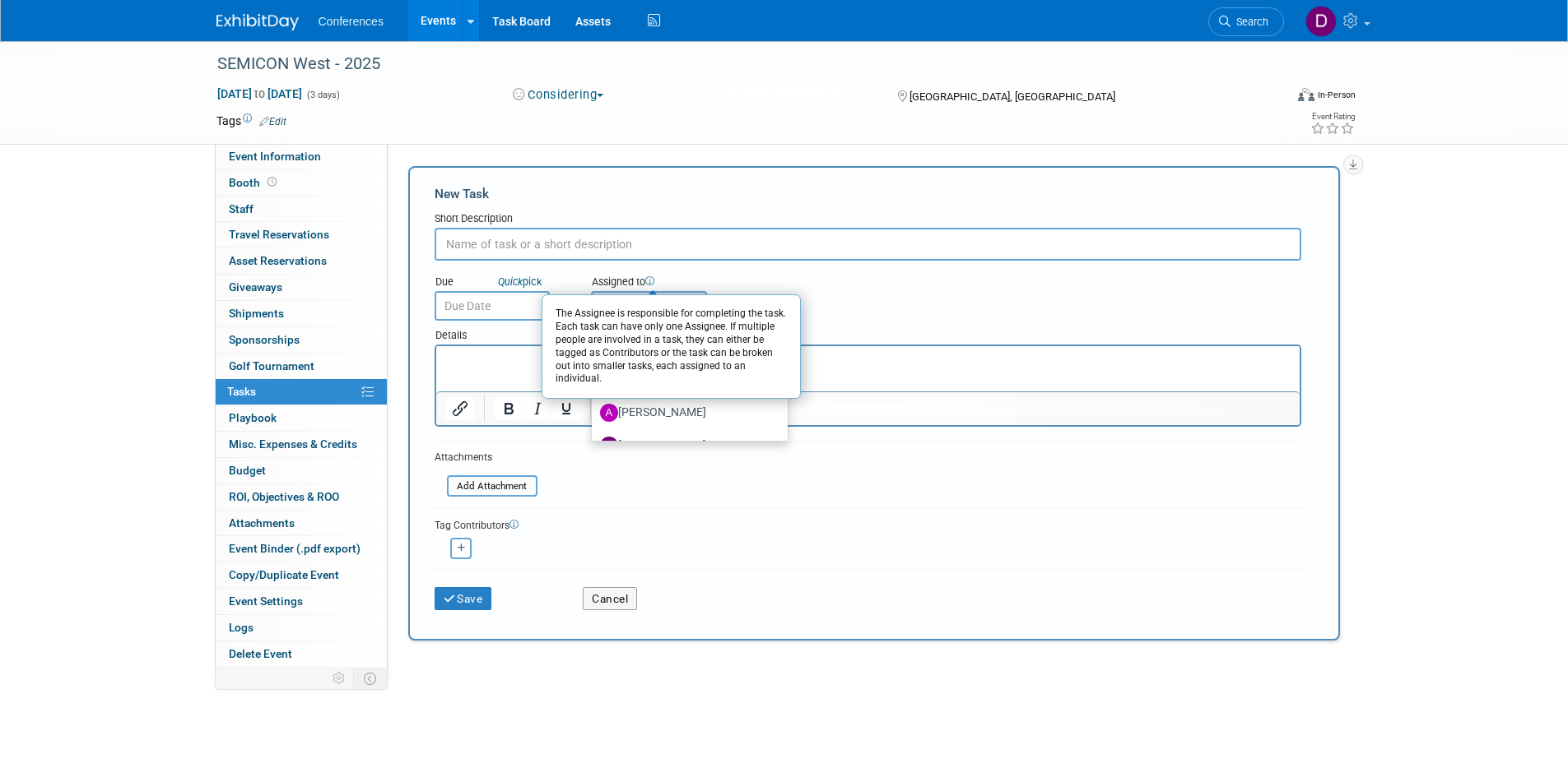
click at [869, 323] on div "Details" at bounding box center [868, 333] width 867 height 24
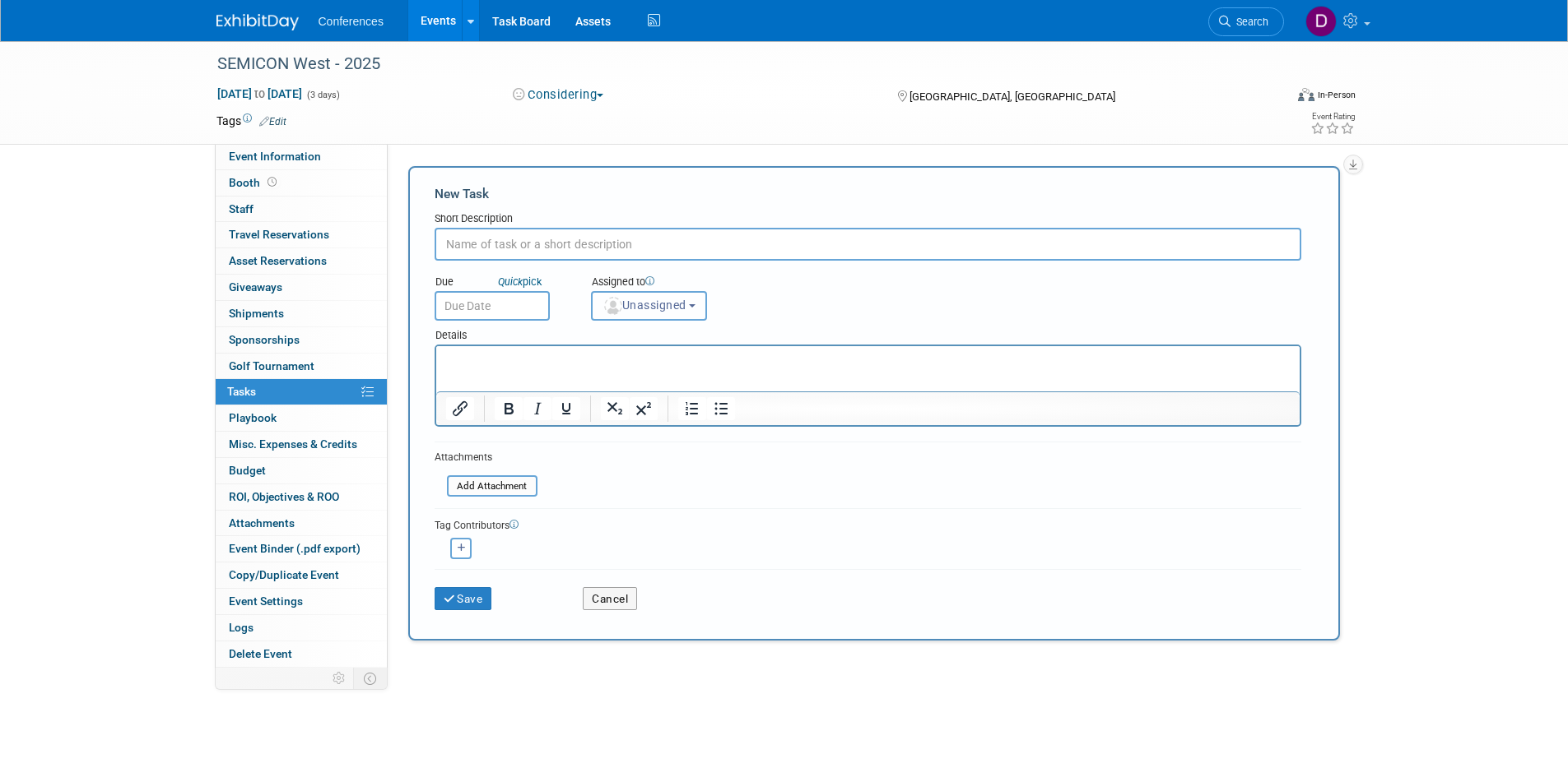
click at [695, 305] on b "button" at bounding box center [692, 306] width 7 height 3
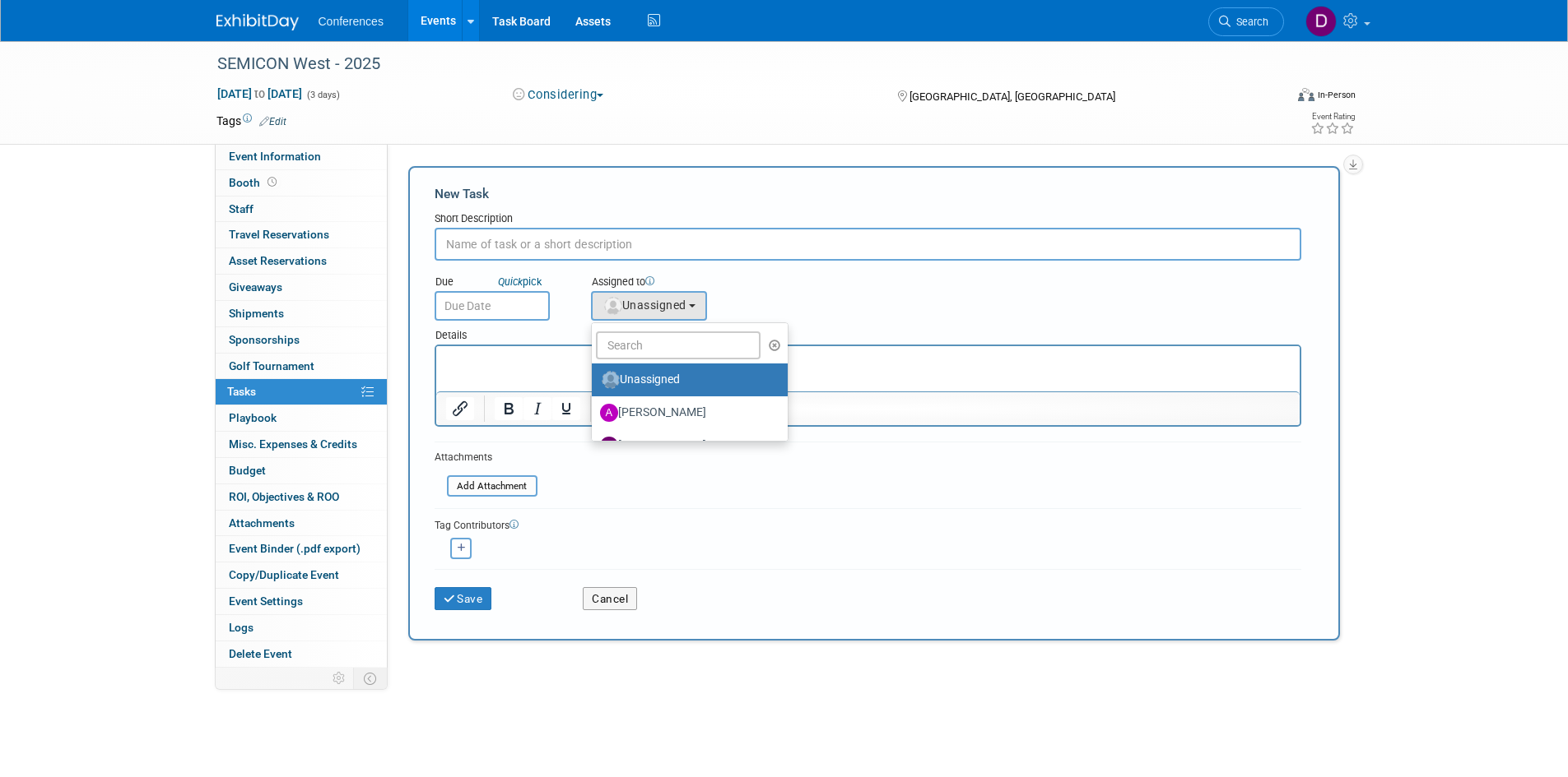
click at [833, 300] on div "Due Quick pick Assigned to <img src="https://www.exhibitday.com/Images/Unassign…" at bounding box center [868, 290] width 891 height 60
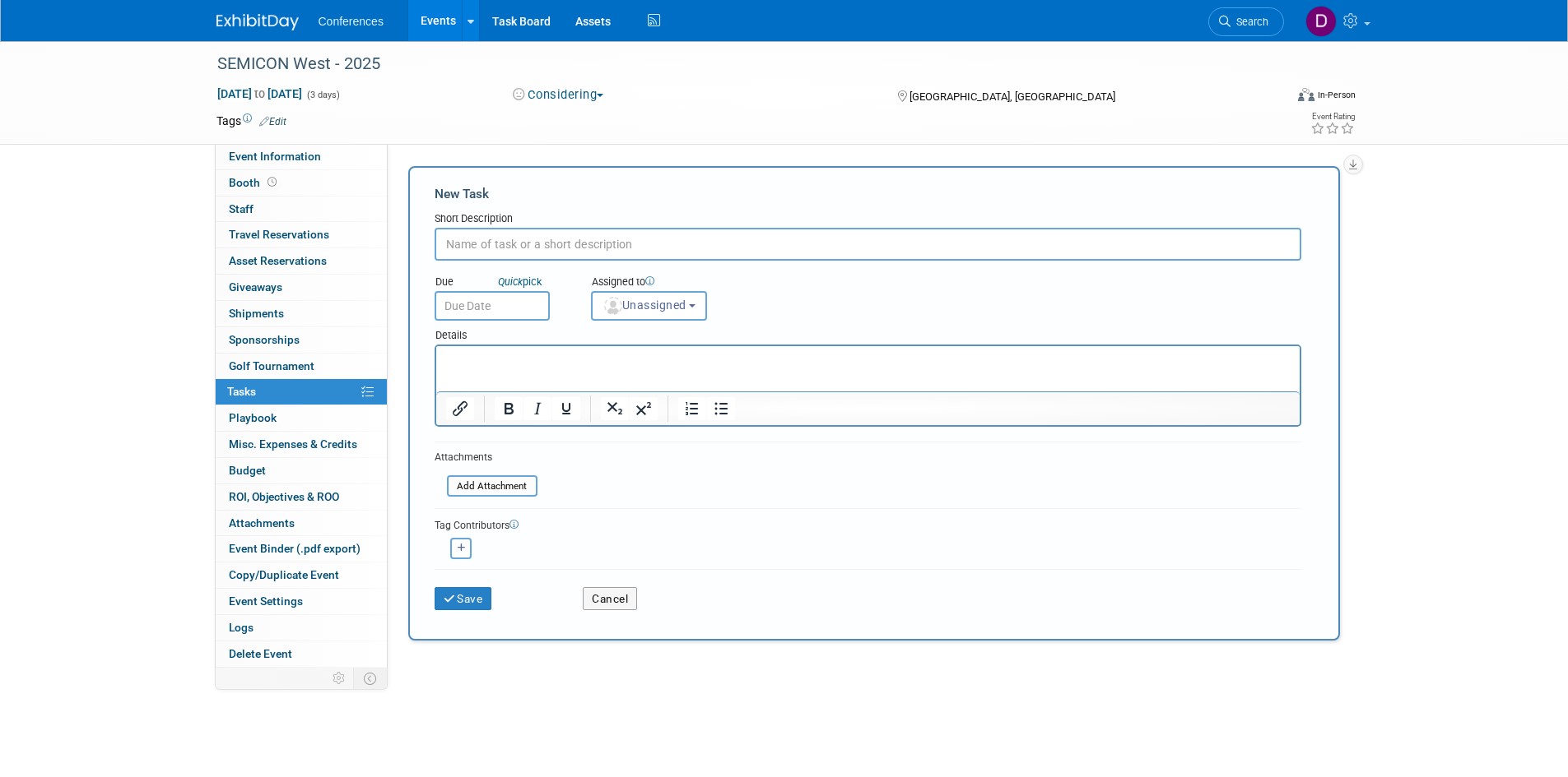
click at [1410, 219] on div "SEMICON West - 2025 Oct 7, 2025 to Oct 9, 2025 (3 days) Oct 7, 2025 to Oct 9, 2…" at bounding box center [784, 440] width 1568 height 799
